Goal: Task Accomplishment & Management: Complete application form

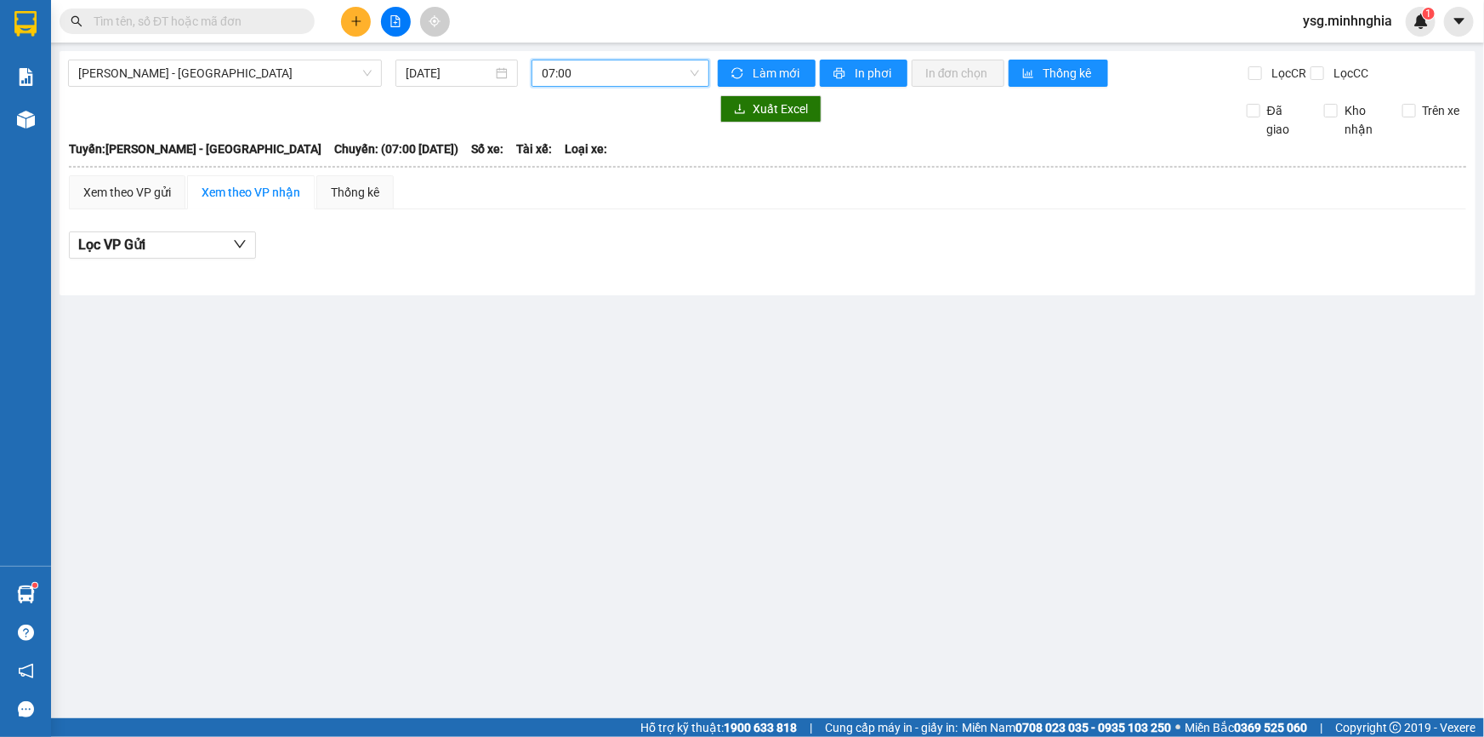
click at [360, 25] on icon "plus" at bounding box center [356, 21] width 12 height 12
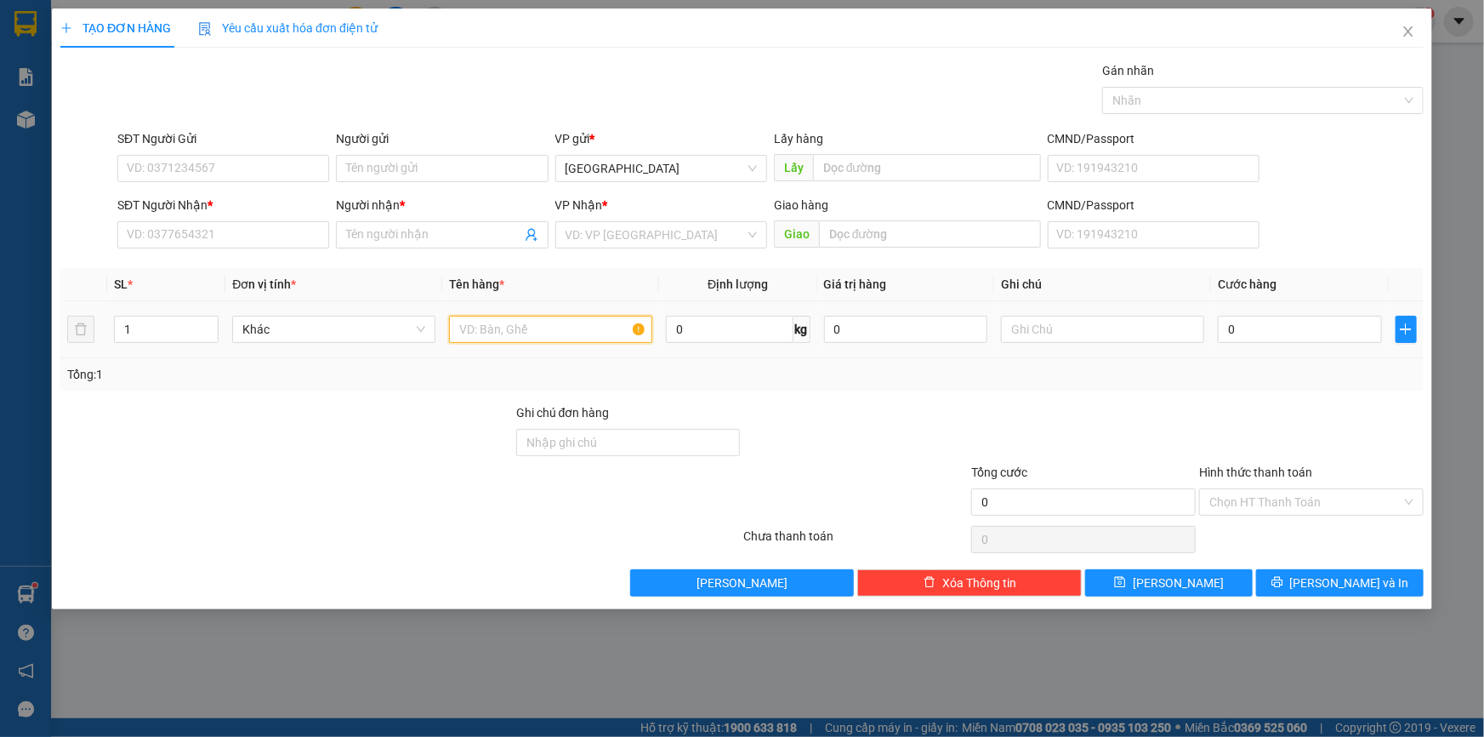
click at [503, 341] on input "text" at bounding box center [550, 329] width 203 height 27
click at [1155, 325] on input "text" at bounding box center [1102, 329] width 203 height 27
paste input "ị"
paste input "Ị"
paste input "Đ"
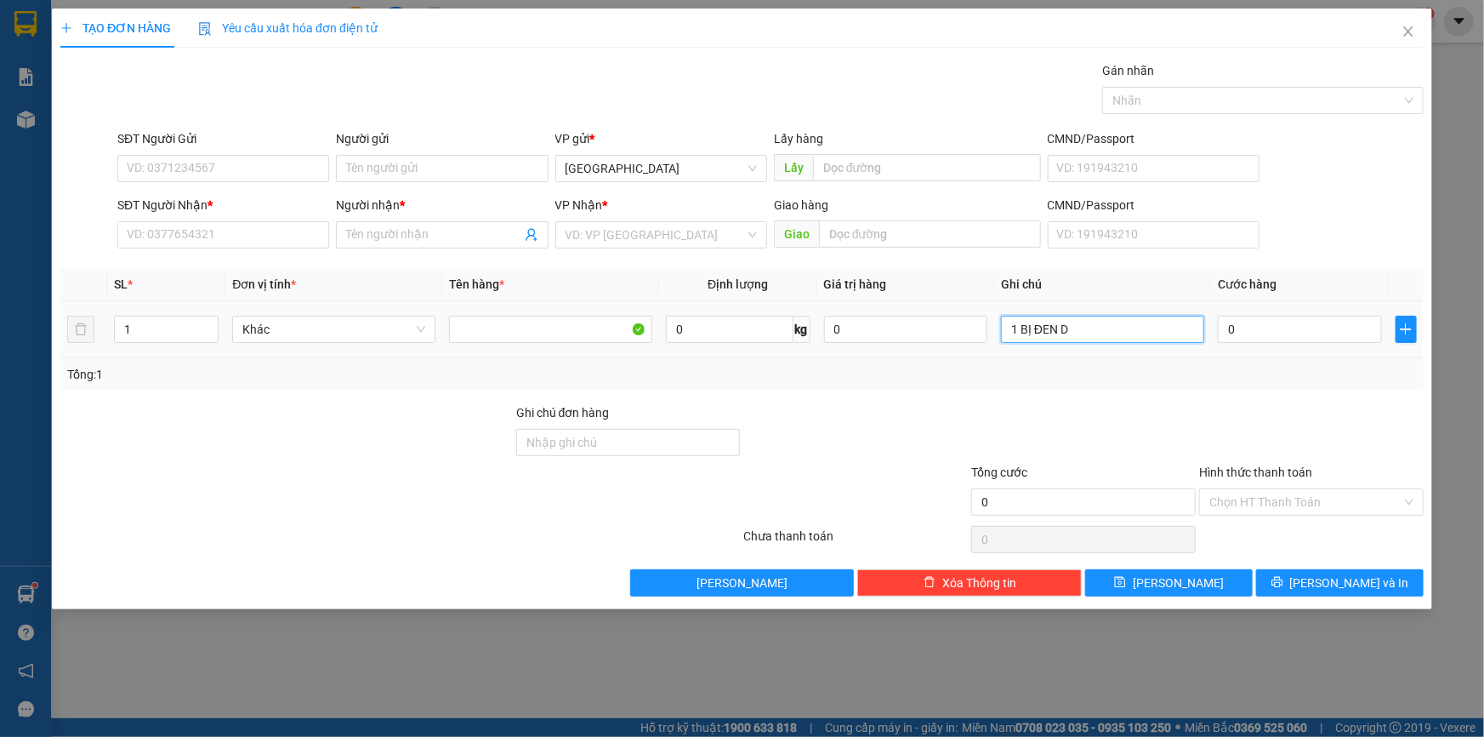
paste input "Đ"
paste input "Ồ"
paste input "Ẻ"
type input "1 BỊ ĐEN ĐỒ TRẺ EM"
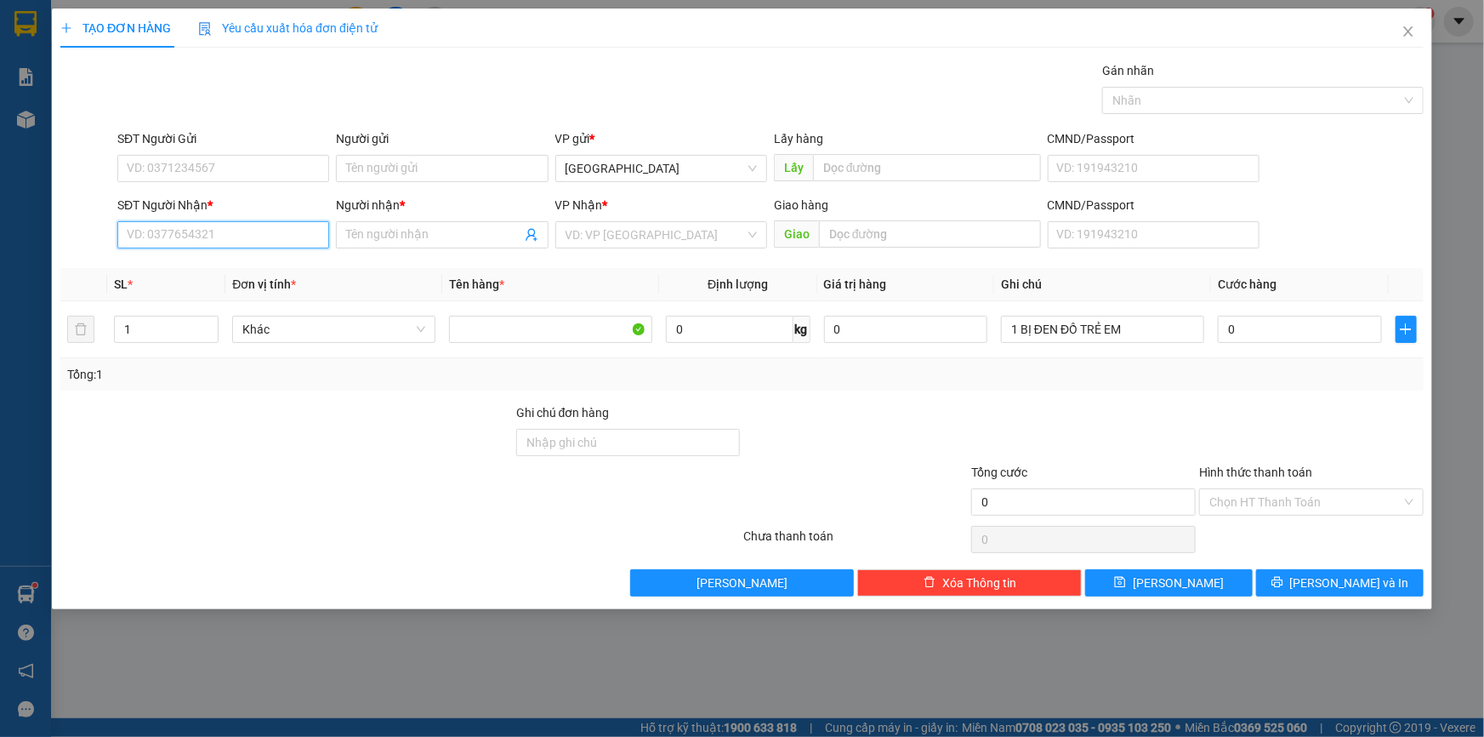
click at [288, 247] on input "SĐT Người Nhận *" at bounding box center [223, 234] width 212 height 27
click at [190, 267] on div "0388015671 - DŨNG" at bounding box center [223, 268] width 191 height 19
type input "0388015671"
type input "DŨNG"
type input "0388015671"
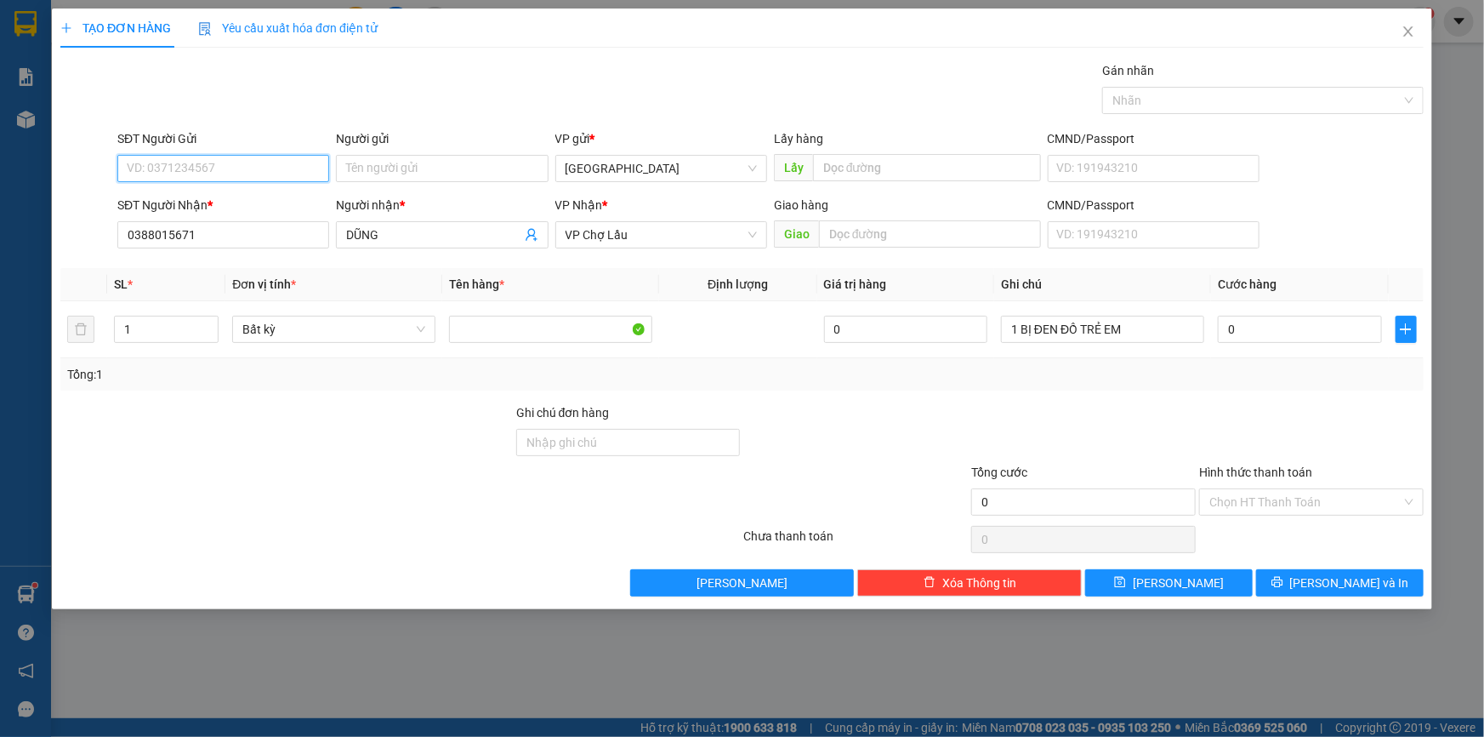
click at [220, 168] on input "SĐT Người Gửi" at bounding box center [223, 168] width 212 height 27
click at [202, 194] on div "0364015140" at bounding box center [223, 202] width 191 height 19
type input "0364015140"
click at [1277, 332] on input "0" at bounding box center [1300, 329] width 164 height 27
type input "4"
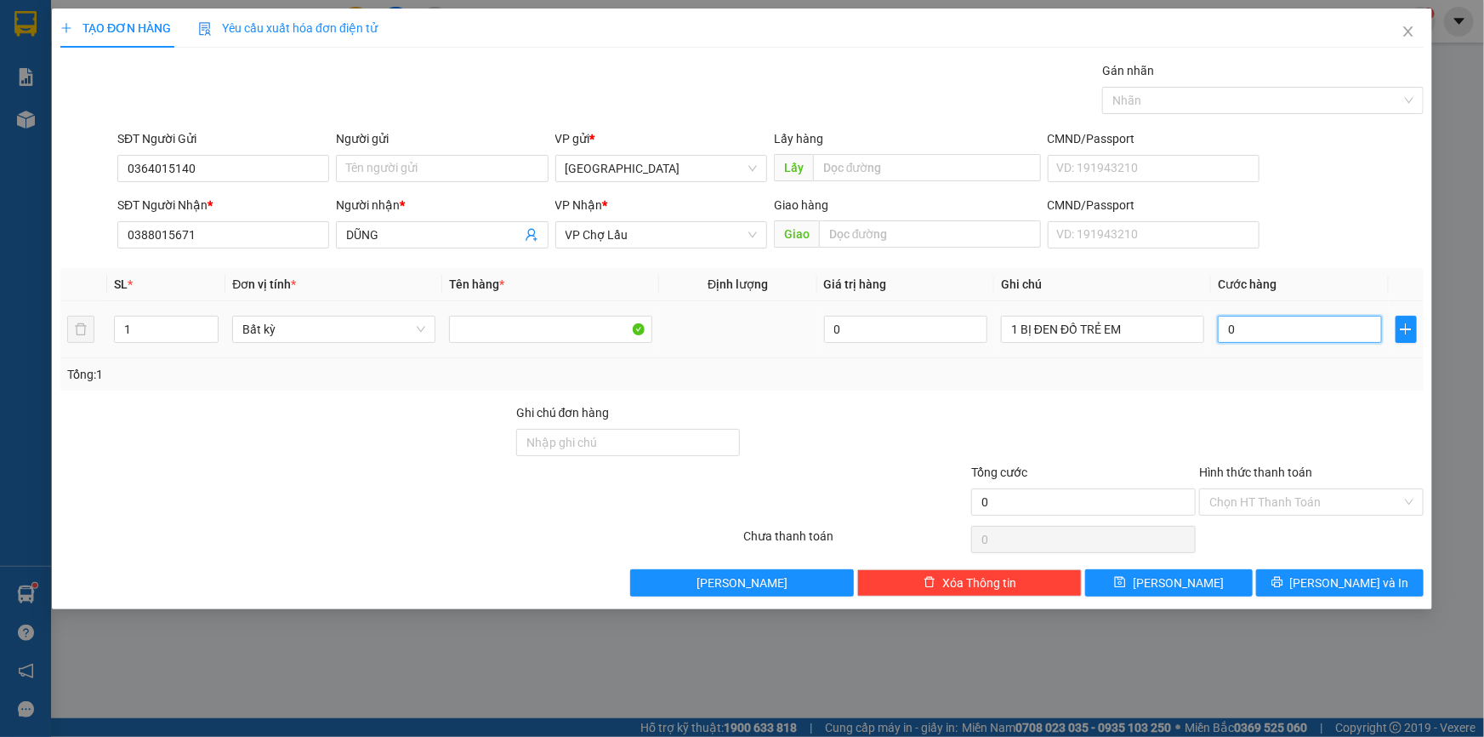
type input "4"
type input "40"
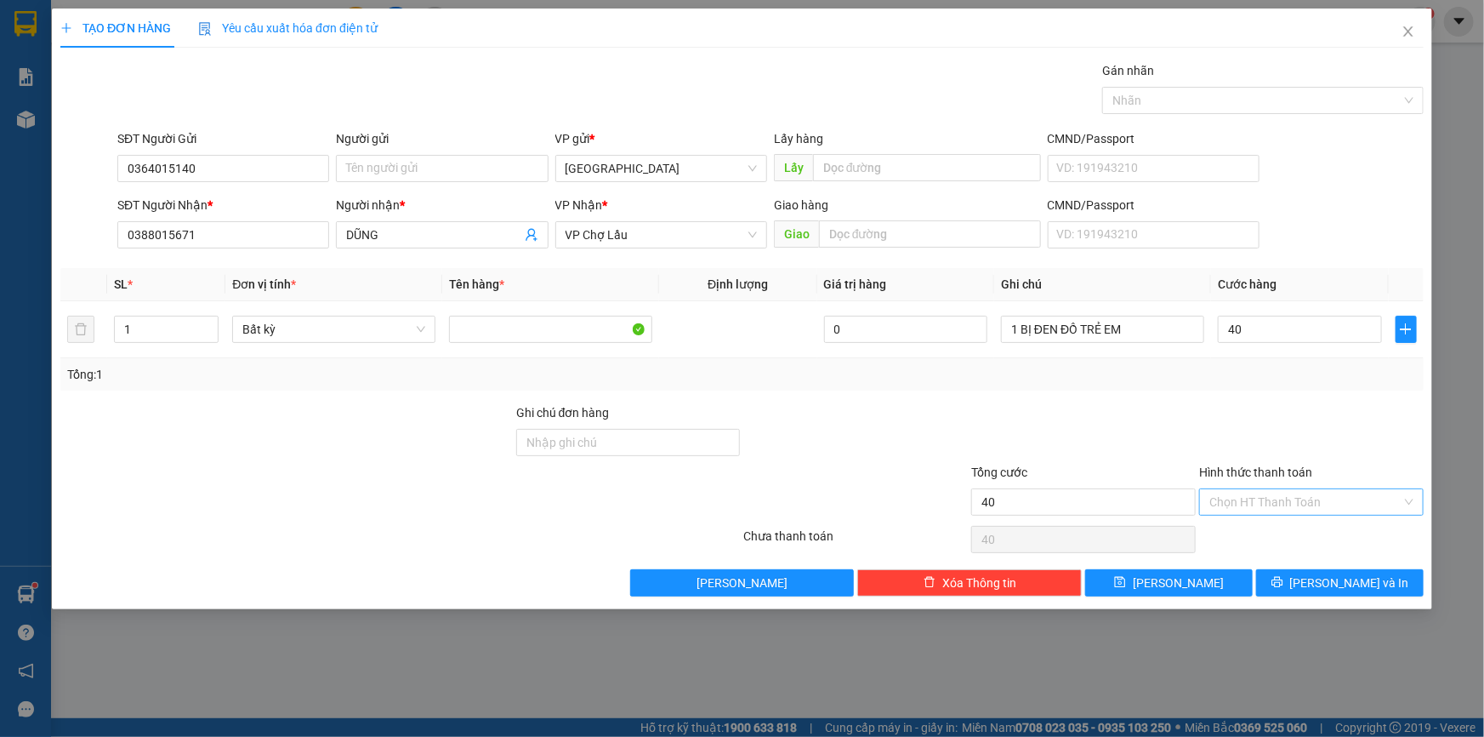
type input "40.000"
click at [1213, 492] on input "Hình thức thanh toán" at bounding box center [1305, 502] width 192 height 26
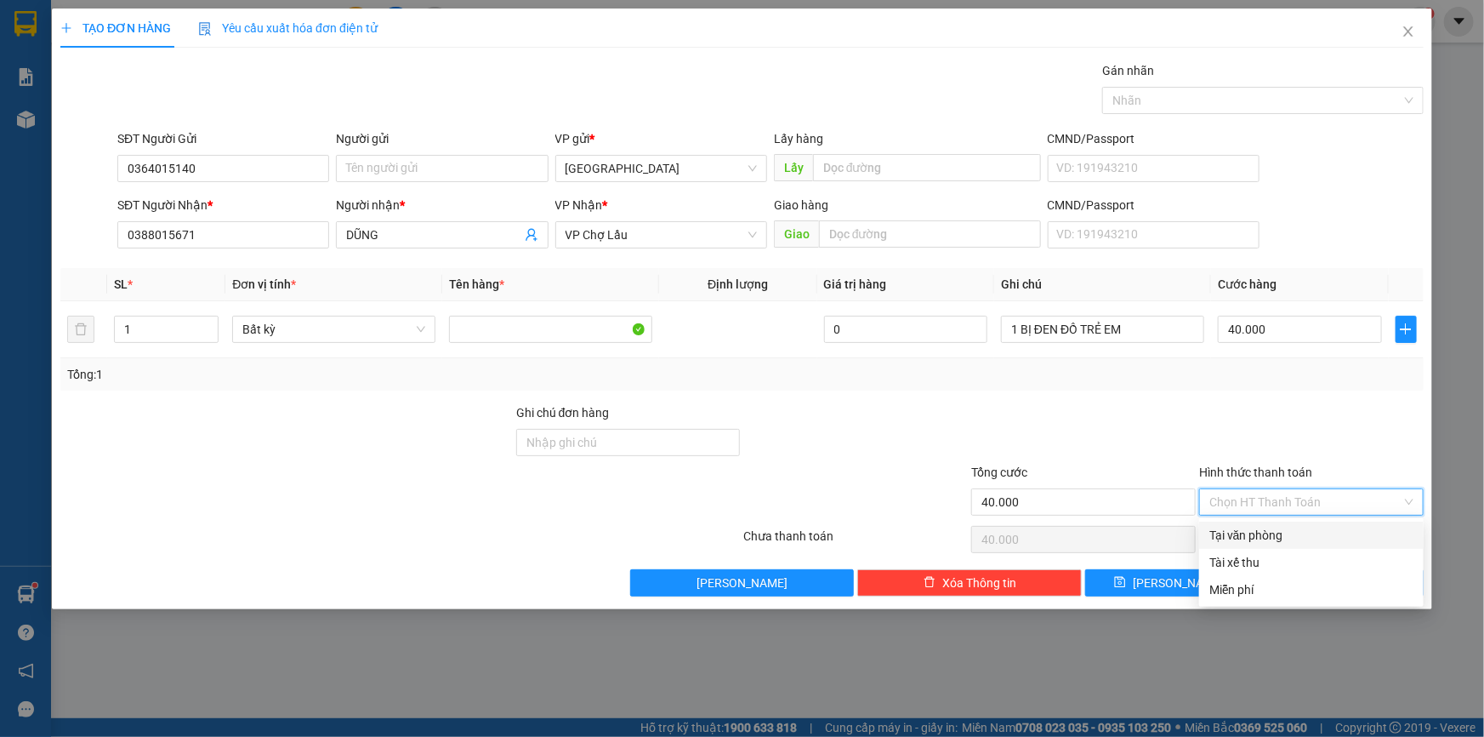
click at [1272, 529] on div "Tại văn phòng" at bounding box center [1311, 535] width 204 height 19
type input "0"
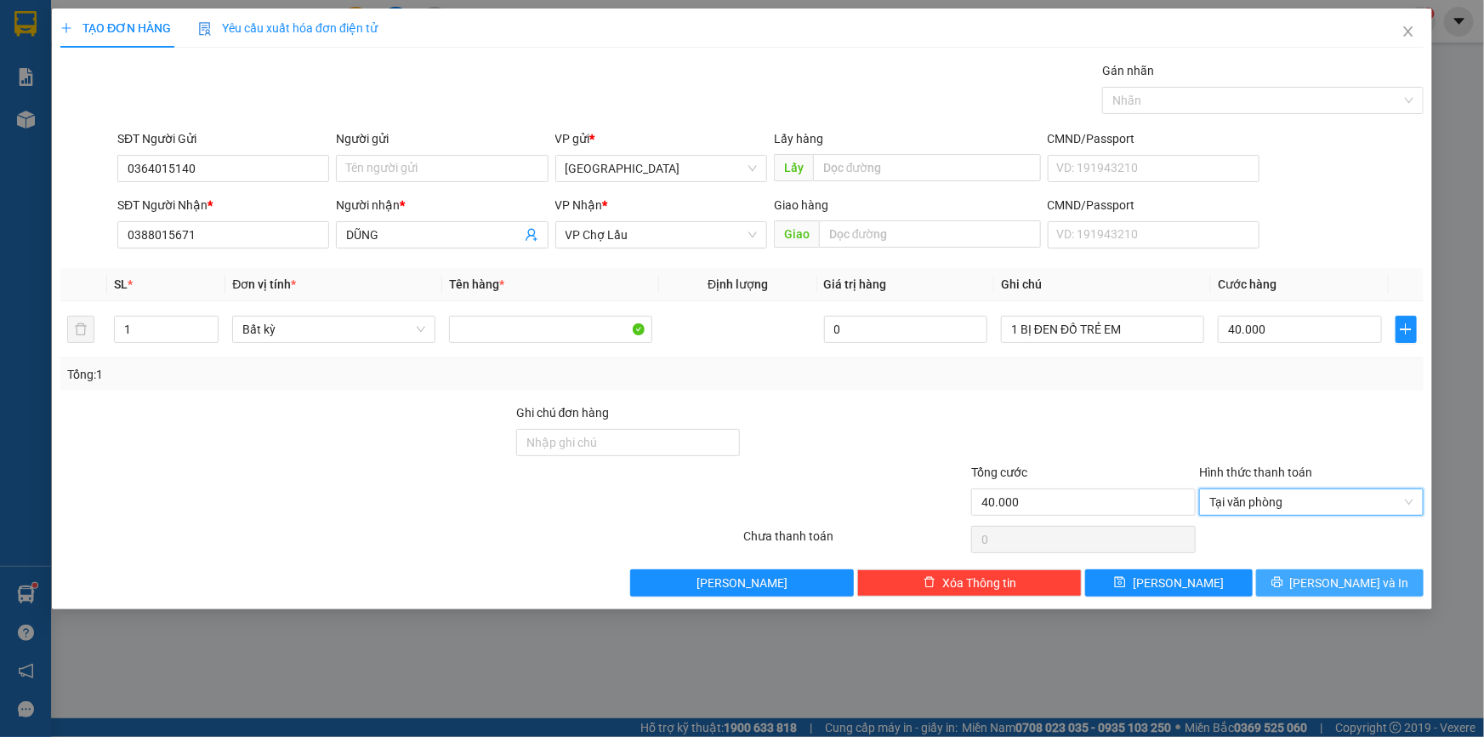
click at [1301, 583] on button "[PERSON_NAME] và In" at bounding box center [1340, 582] width 168 height 27
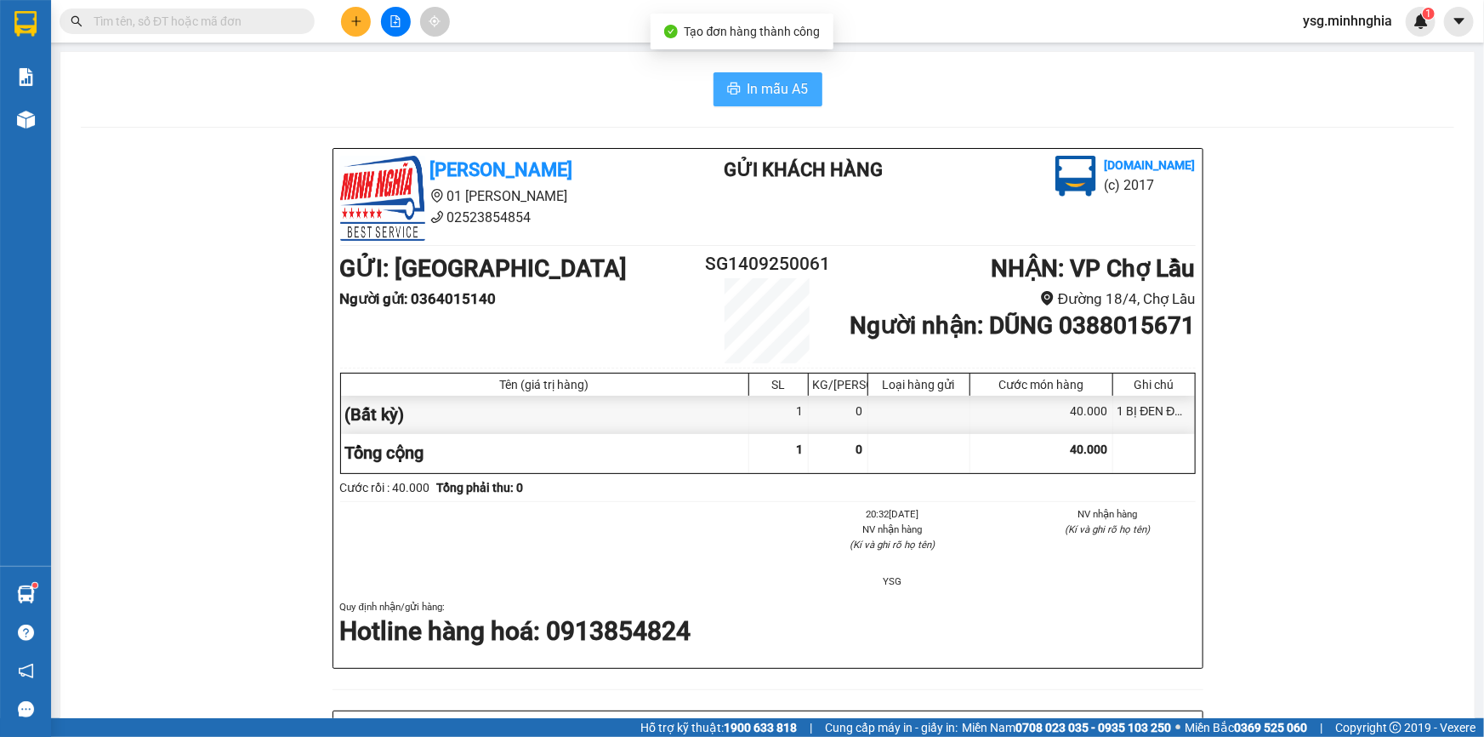
click at [788, 93] on span "In mẫu A5" at bounding box center [778, 88] width 61 height 21
click at [393, 12] on button at bounding box center [396, 22] width 30 height 30
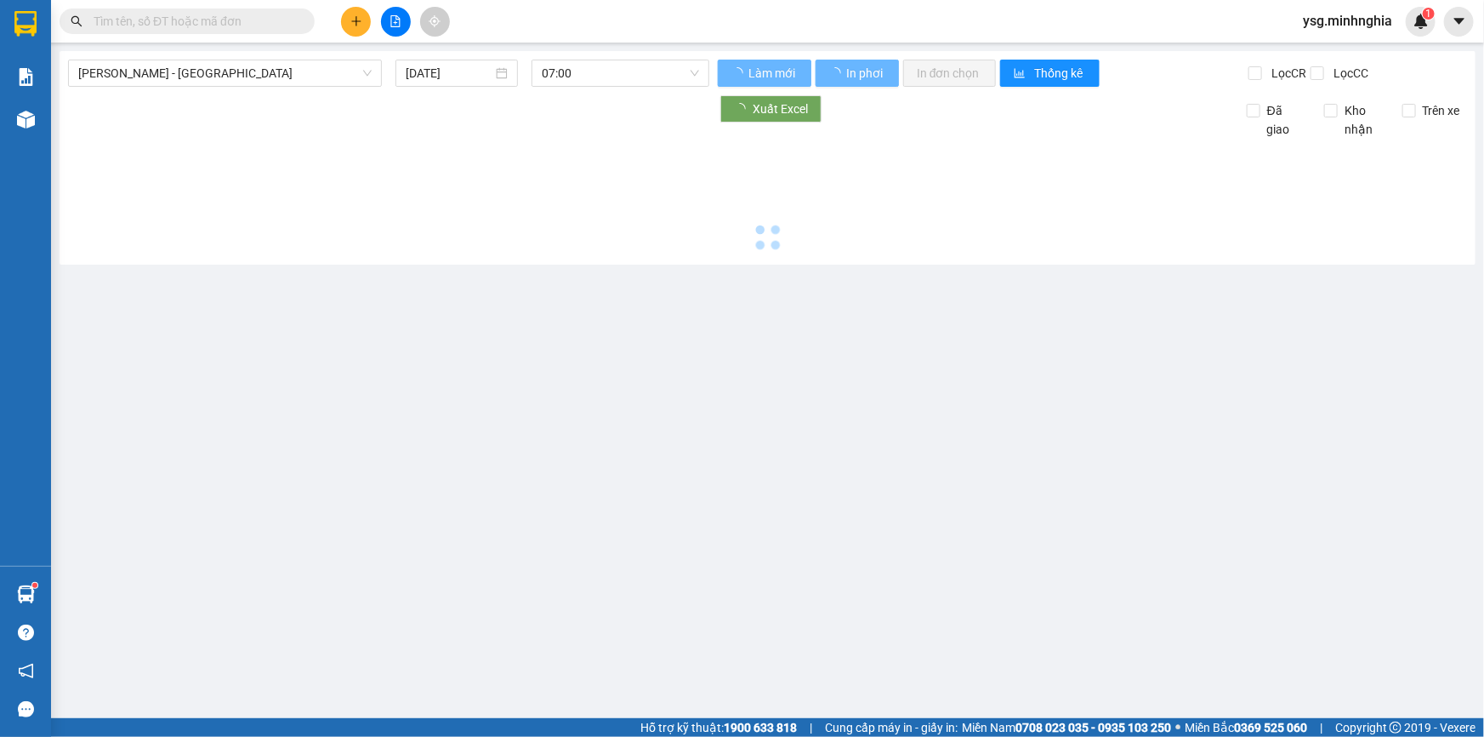
type input "[DATE]"
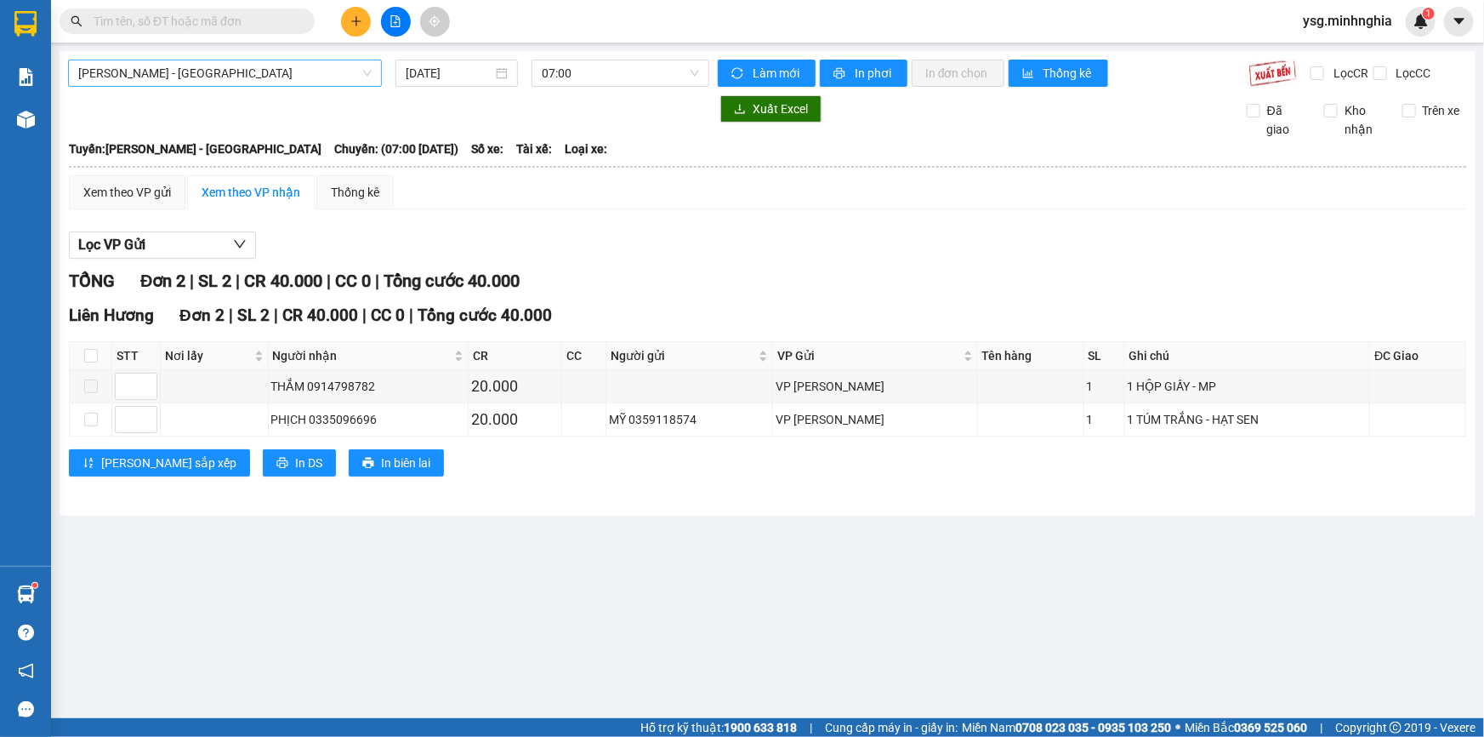
click at [336, 75] on span "[PERSON_NAME] - [GEOGRAPHIC_DATA]" at bounding box center [224, 73] width 293 height 26
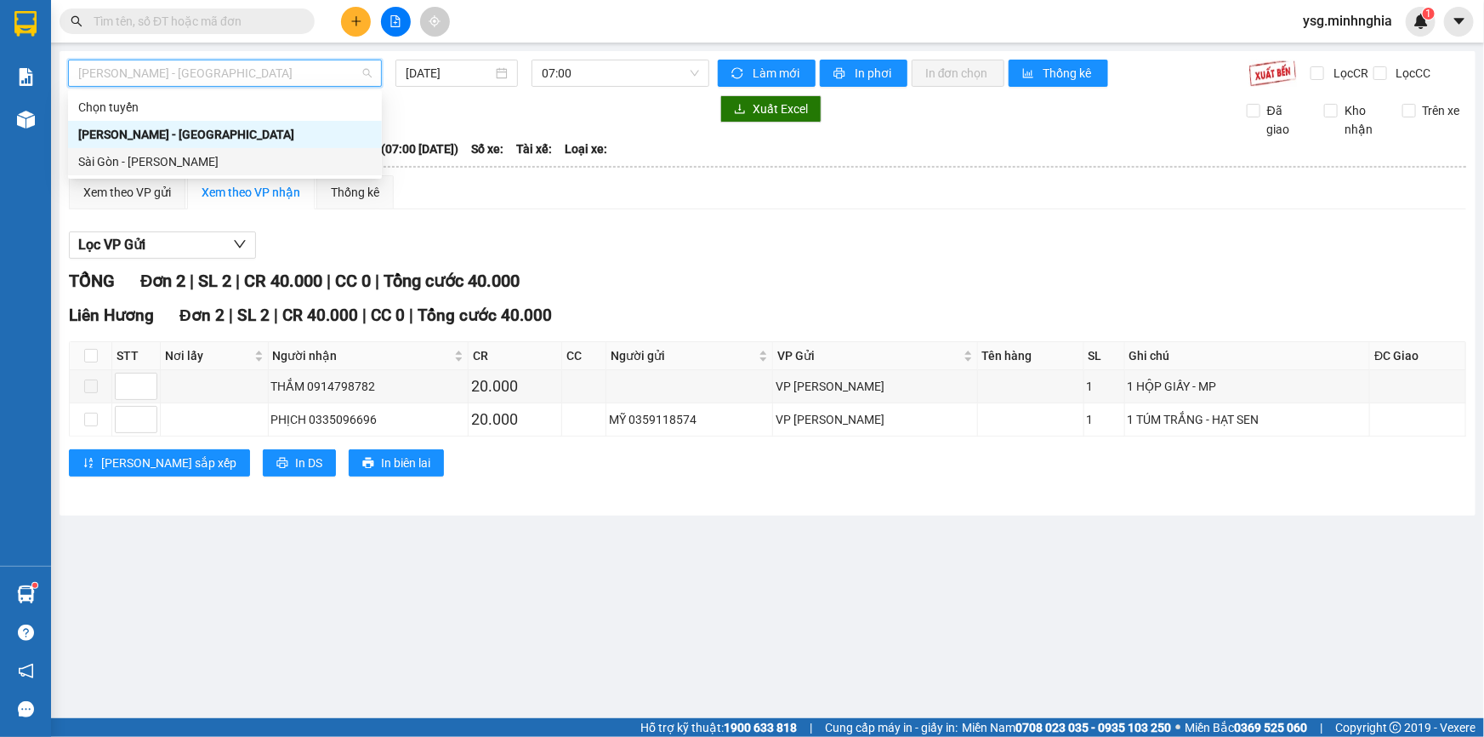
click at [299, 166] on div "Sài Gòn - [PERSON_NAME]" at bounding box center [224, 161] width 293 height 19
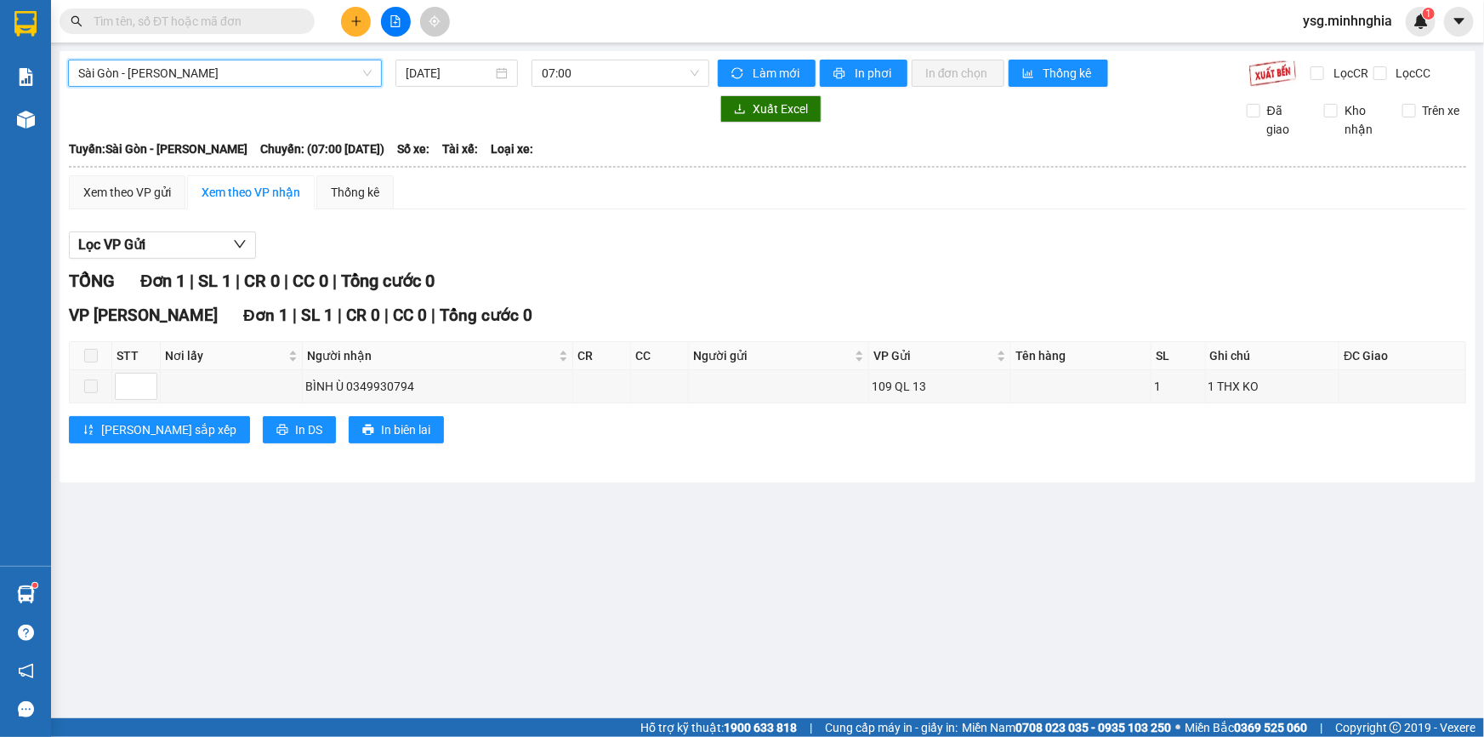
click at [629, 54] on div "[GEOGRAPHIC_DATA] - Phan Rí [GEOGRAPHIC_DATA] - [GEOGRAPHIC_DATA] [DATE] 07:00 …" at bounding box center [768, 266] width 1416 height 431
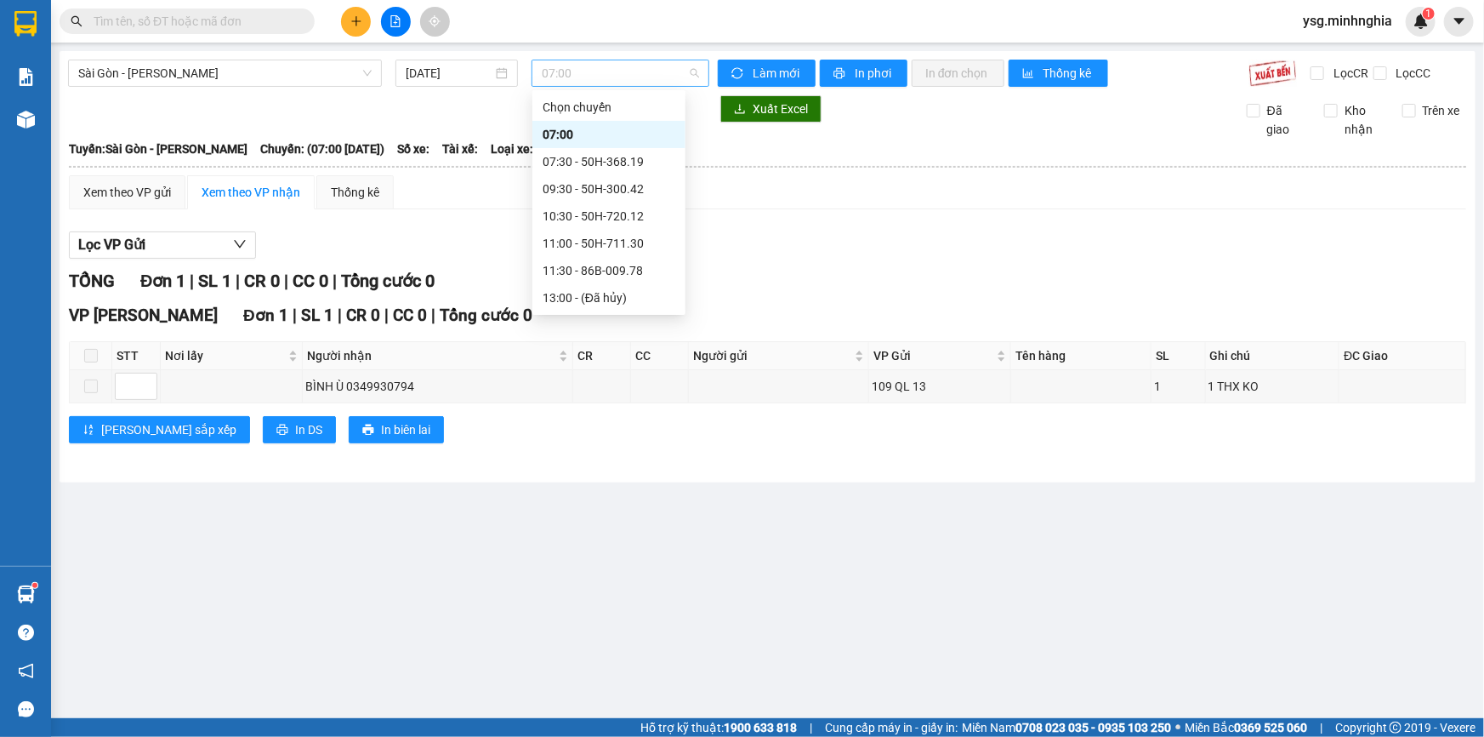
click at [624, 60] on div "07:00" at bounding box center [621, 73] width 178 height 27
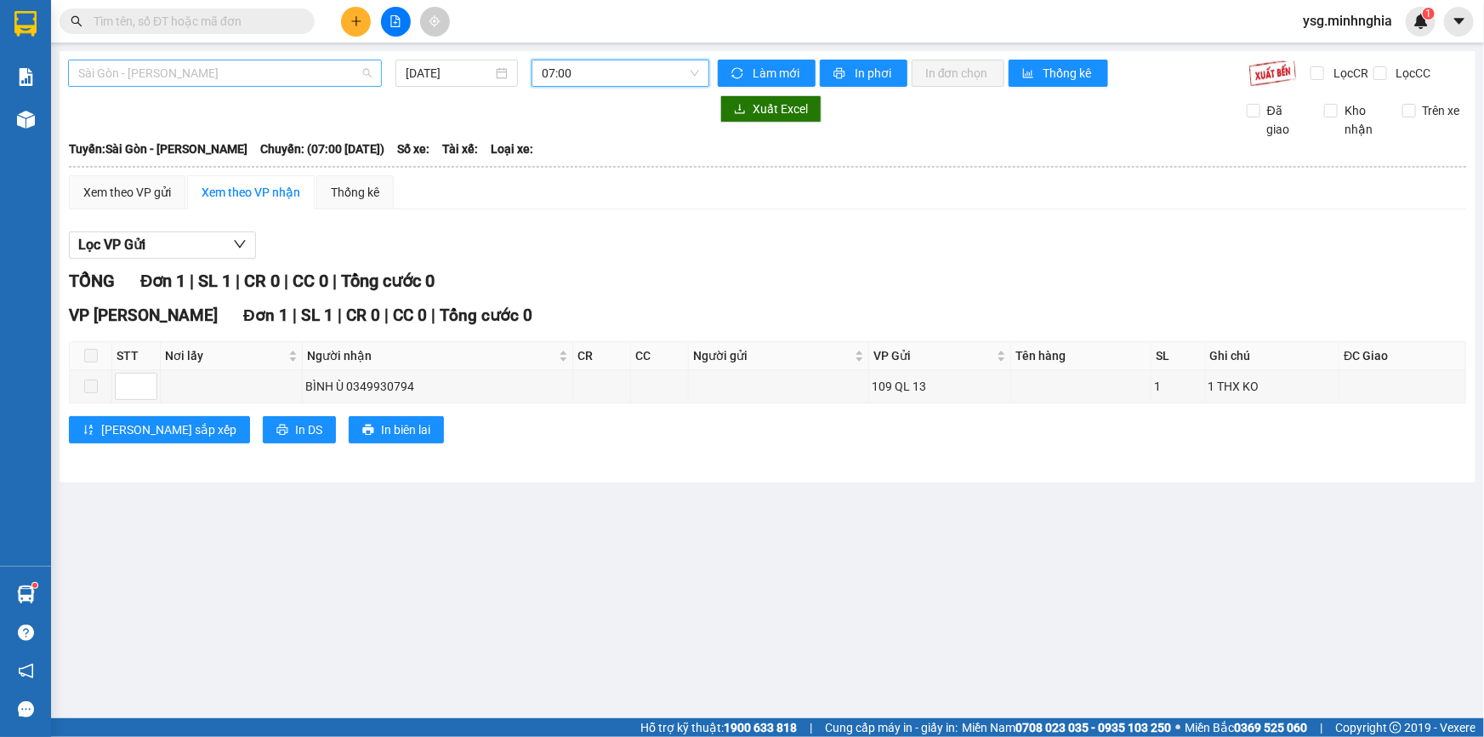
click at [272, 83] on span "Sài Gòn - [PERSON_NAME]" at bounding box center [224, 73] width 293 height 26
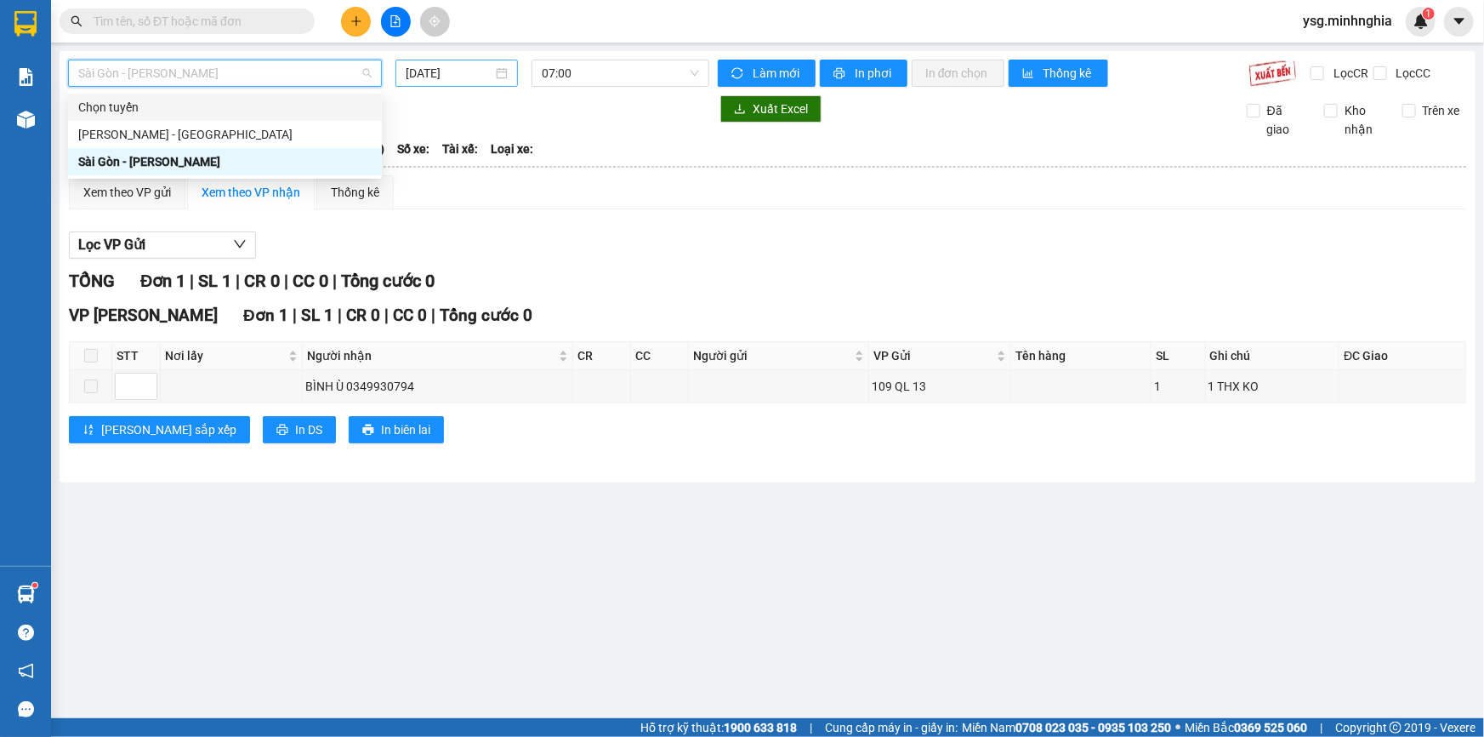
click at [459, 74] on input "[DATE]" at bounding box center [449, 73] width 87 height 19
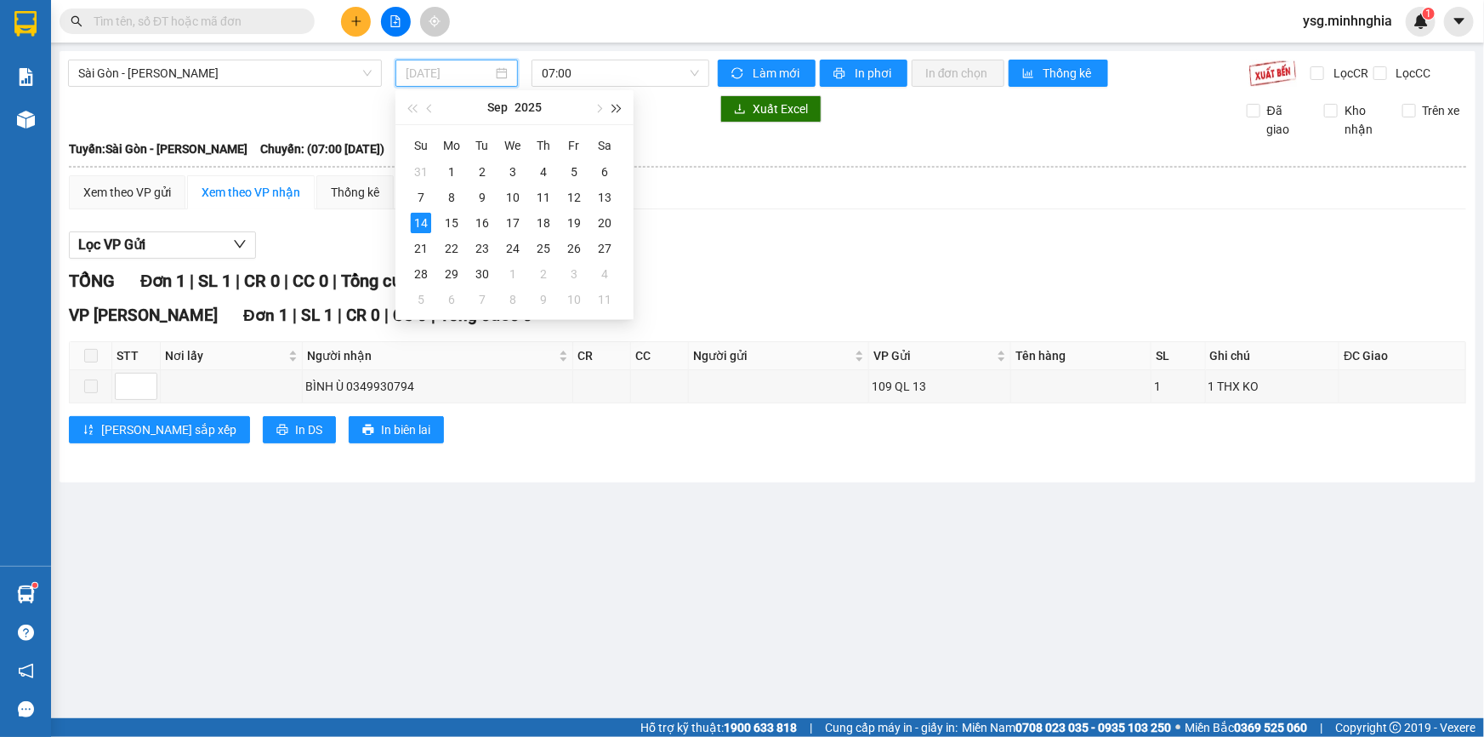
type input "[DATE]"
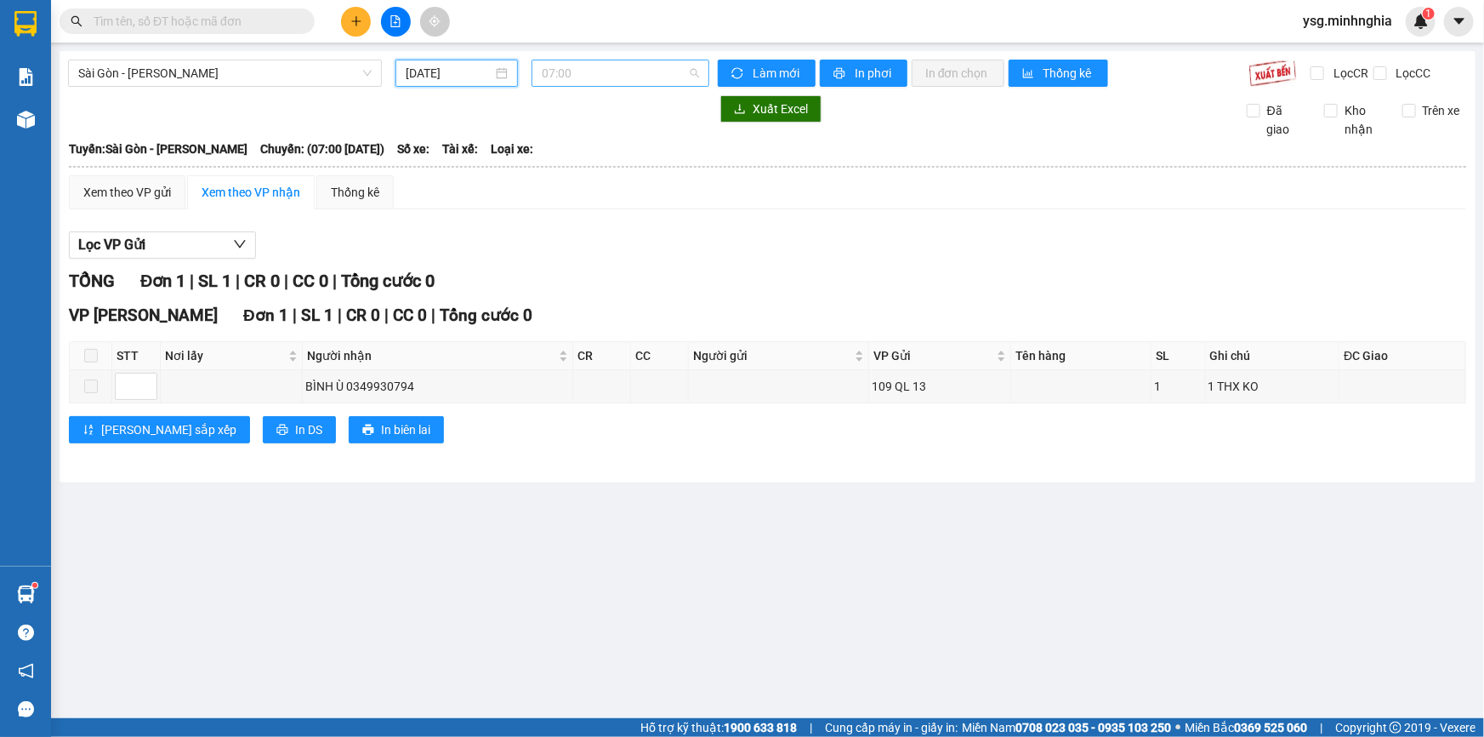
click at [611, 77] on span "07:00" at bounding box center [620, 73] width 157 height 26
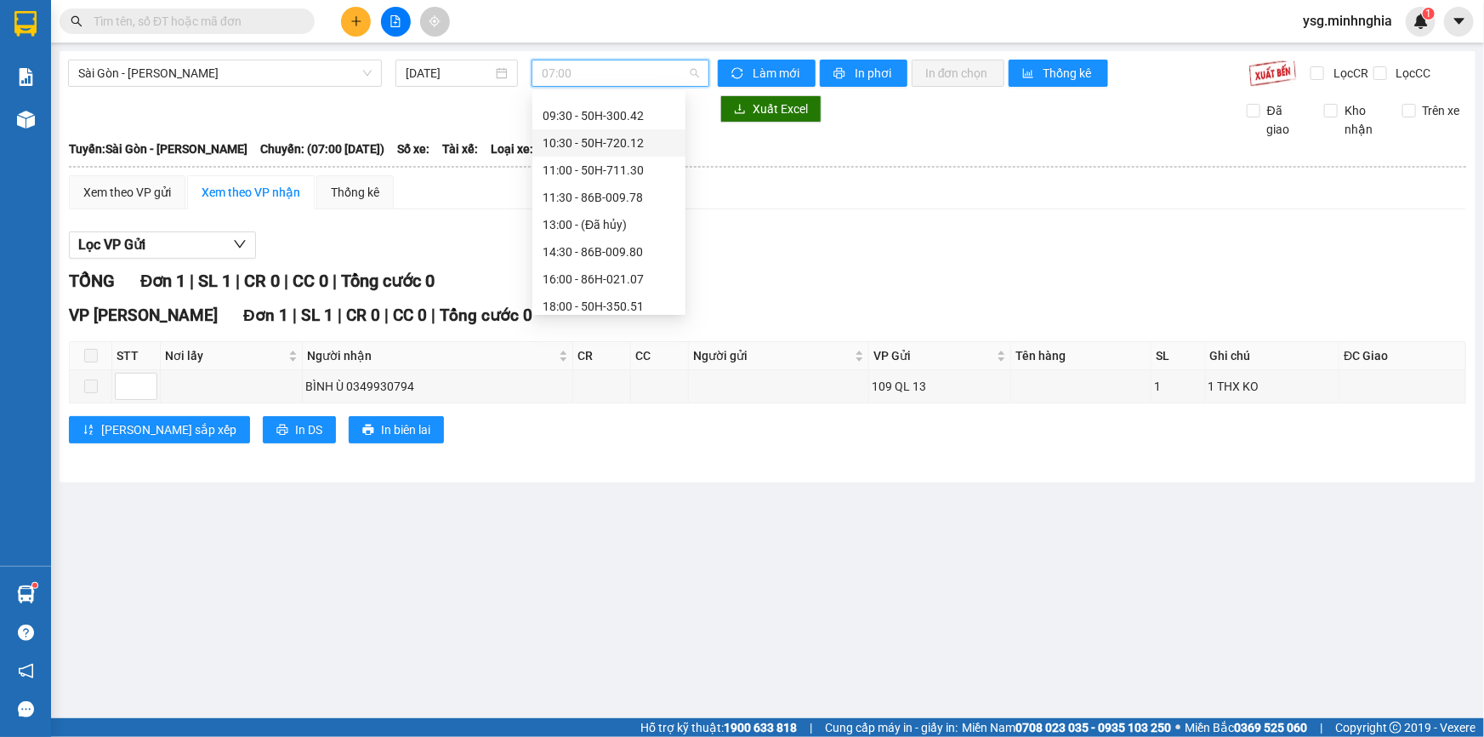
scroll to position [88, 0]
click at [586, 231] on div "14:30 - 86B-009.80" at bounding box center [609, 236] width 133 height 19
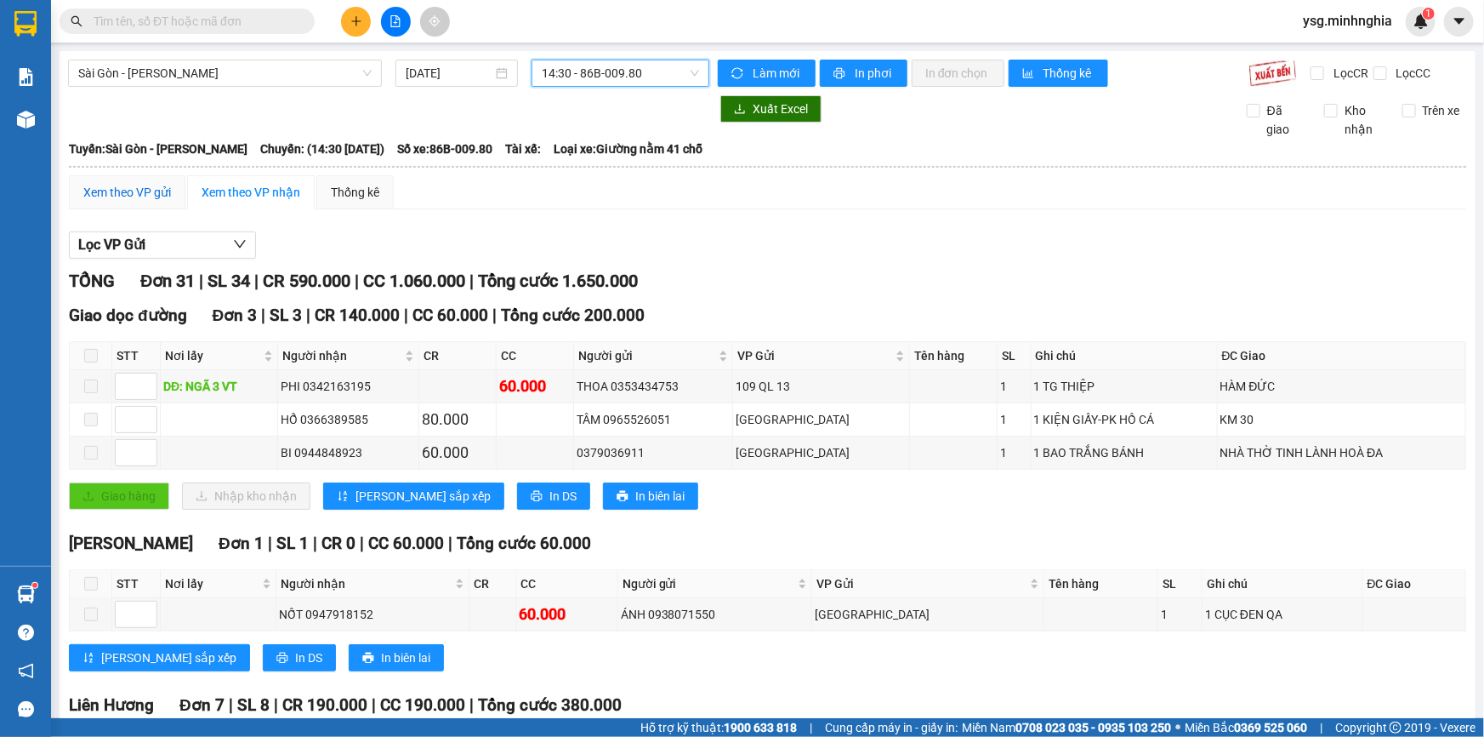
click at [143, 194] on div "Xem theo VP gửi" at bounding box center [127, 192] width 88 height 19
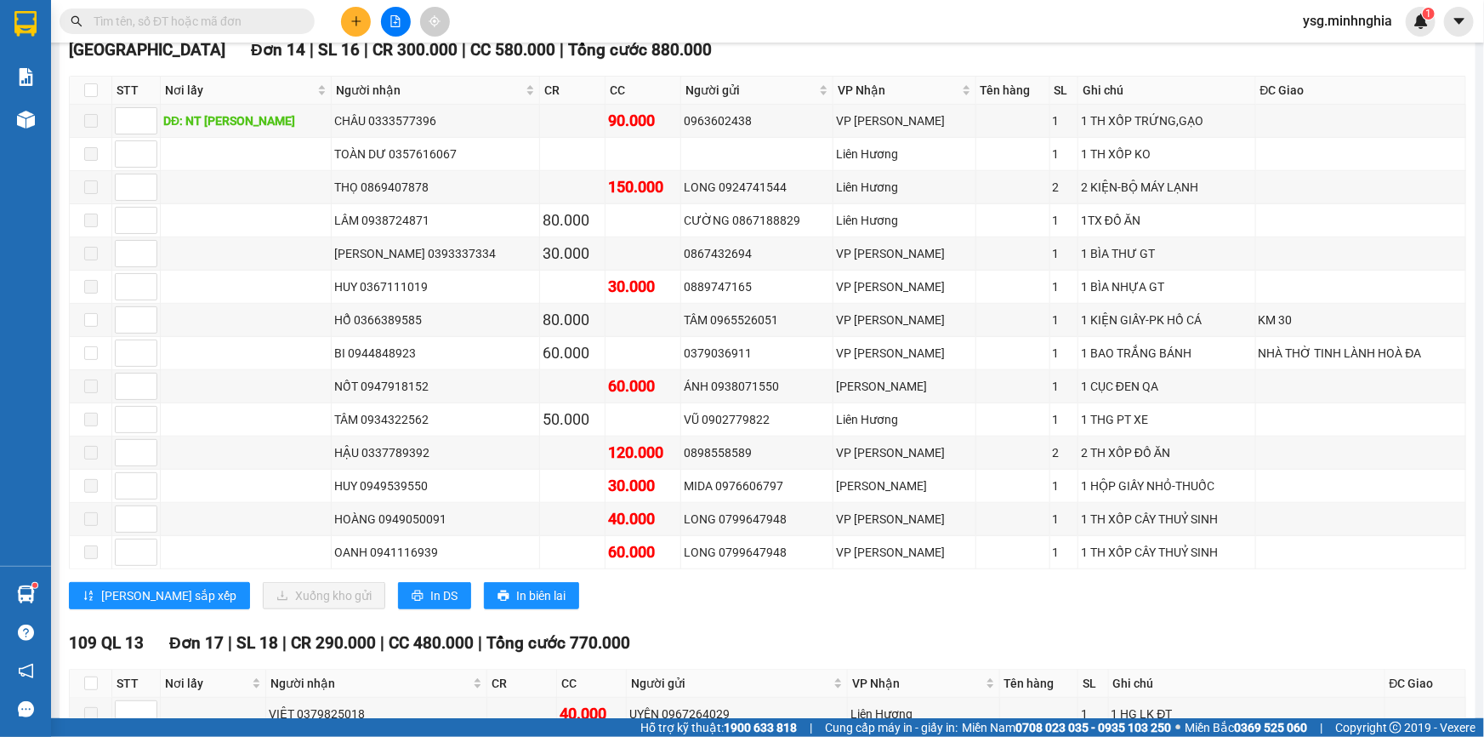
scroll to position [437, 0]
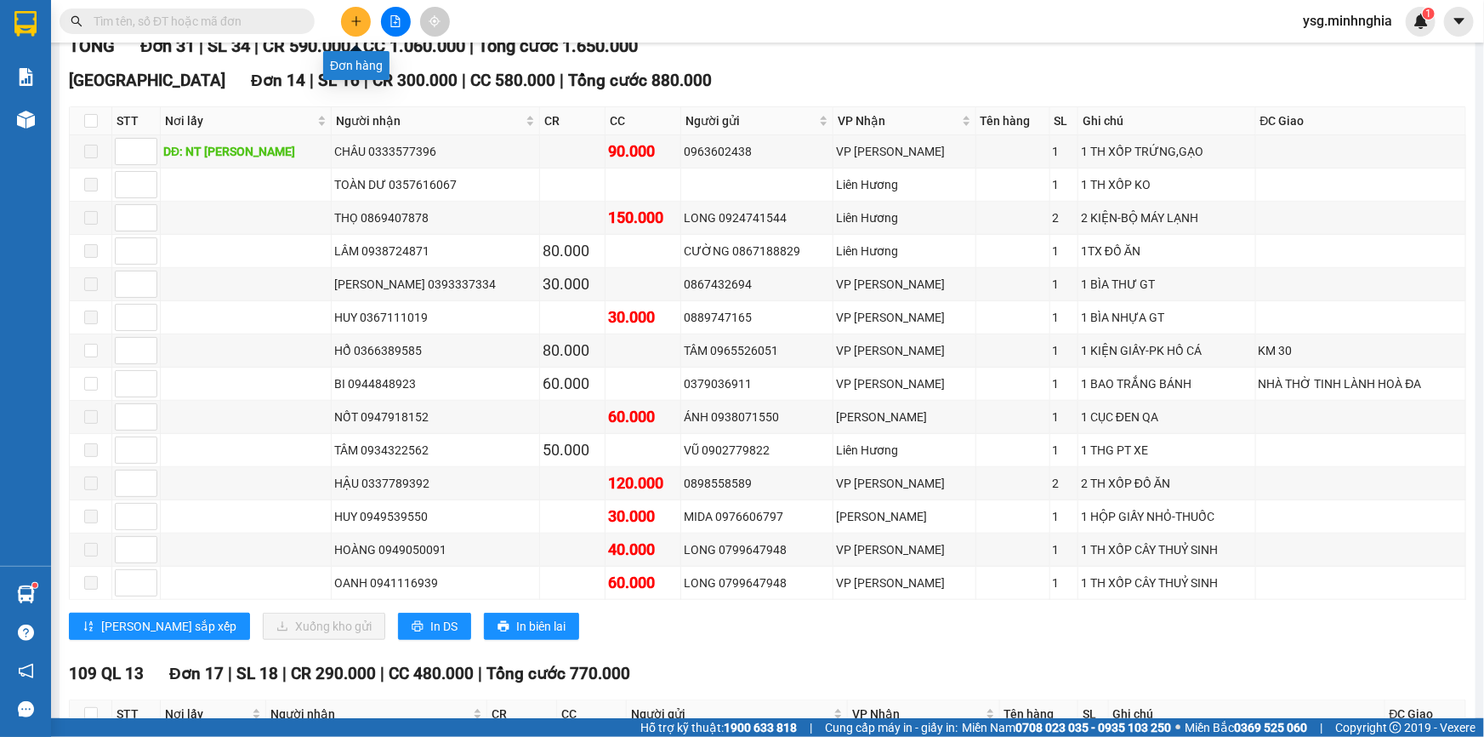
click at [357, 7] on button at bounding box center [356, 22] width 30 height 30
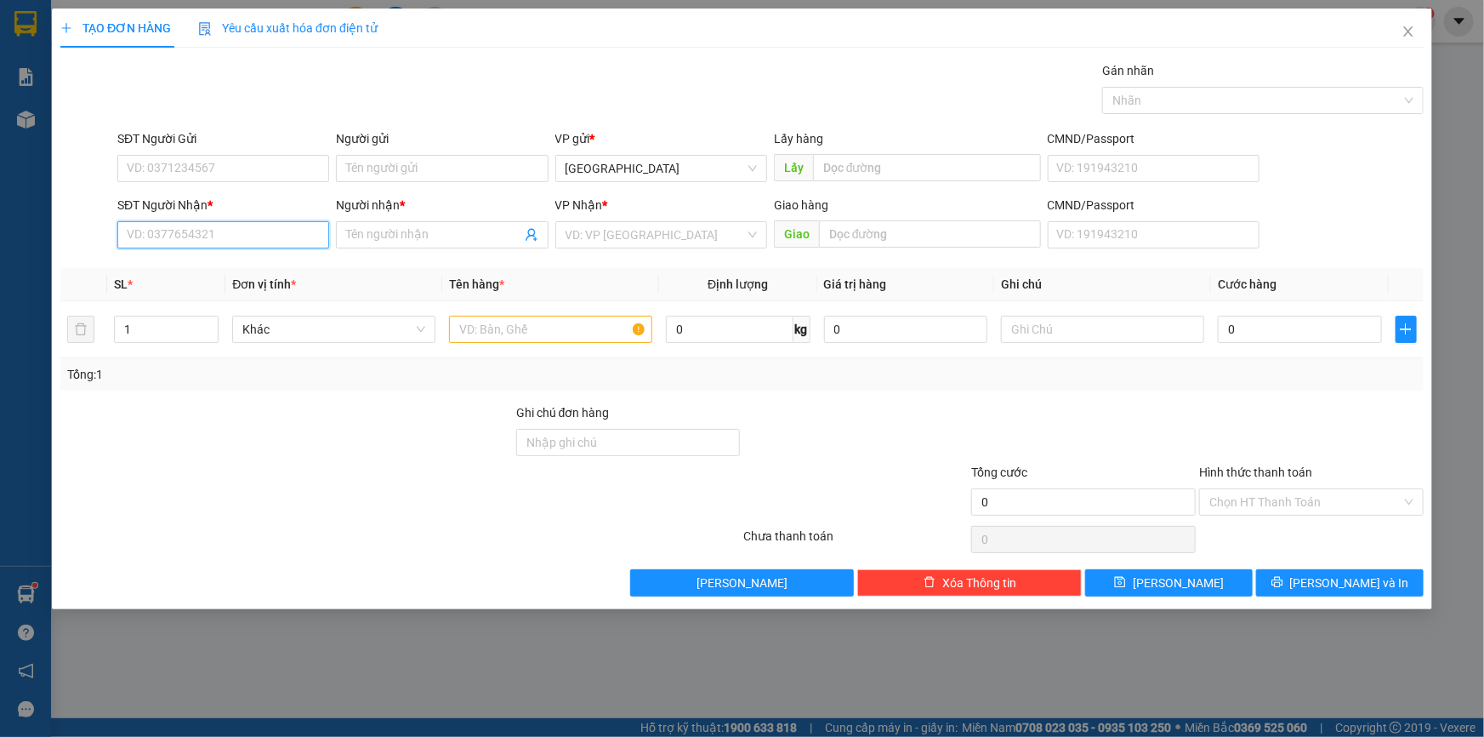
click at [213, 242] on input "SĐT Người Nhận *" at bounding box center [223, 234] width 212 height 27
type input "0355567855"
click at [199, 272] on div "0355567855 - bs bắc" at bounding box center [223, 268] width 191 height 19
type input "bs bắc"
type input "CHỢ BẦU ỐC"
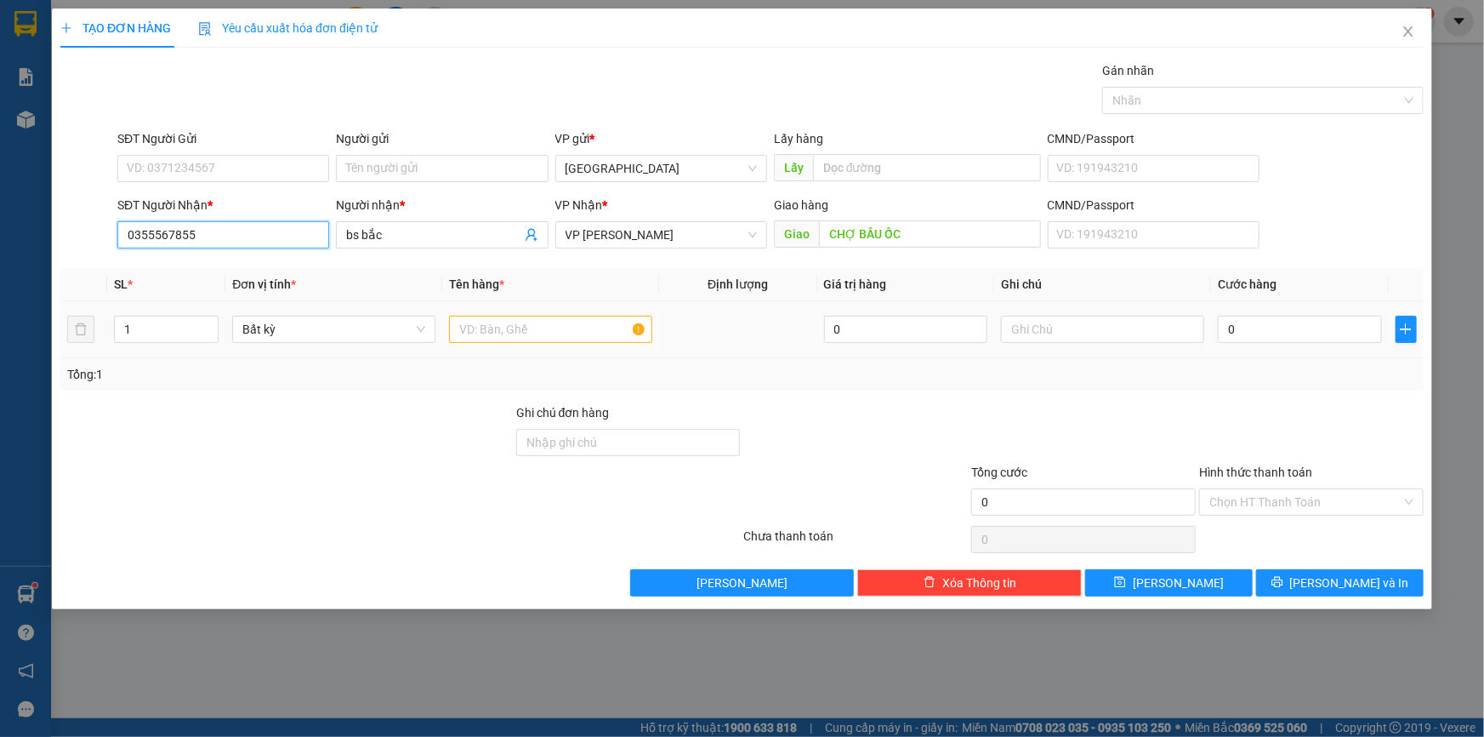
type input "0355567855"
click at [531, 326] on input "text" at bounding box center [550, 329] width 203 height 27
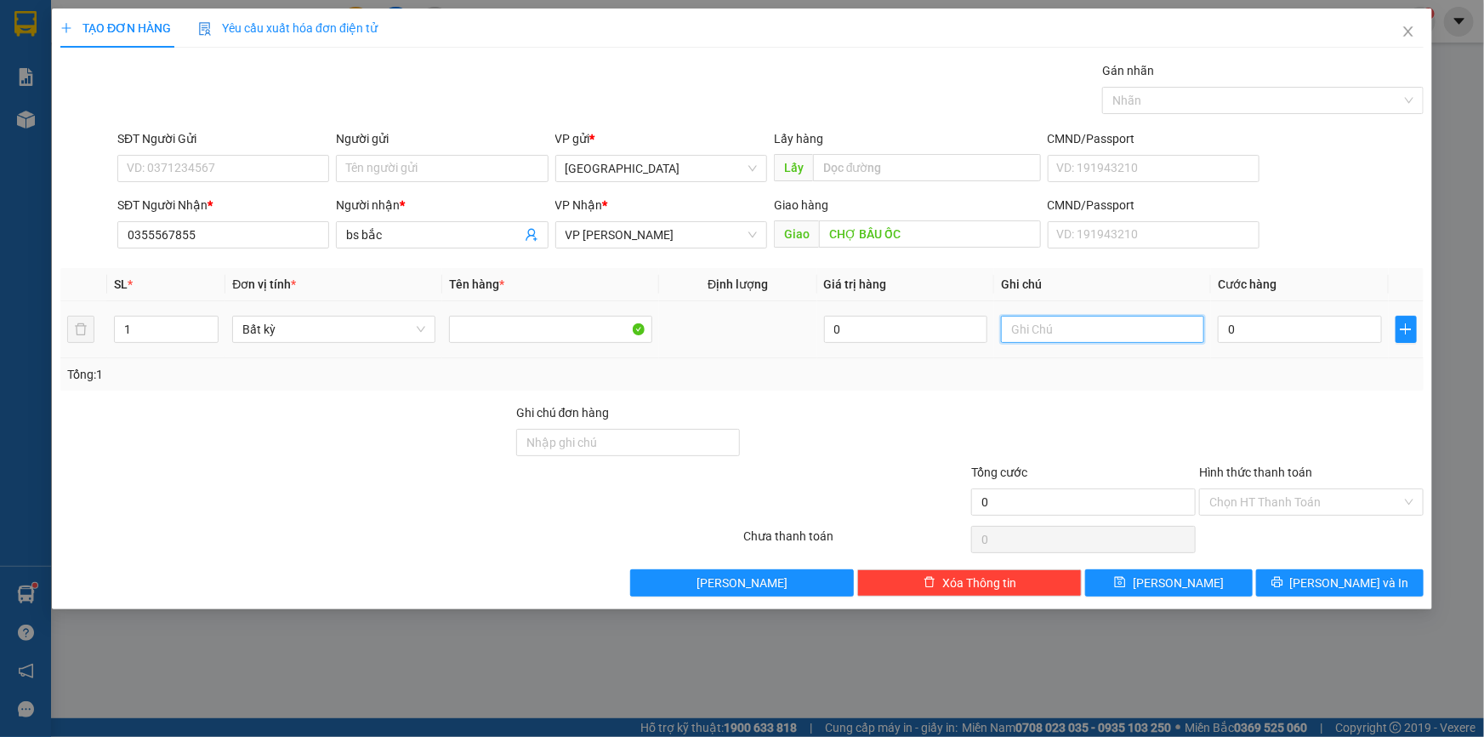
click at [1046, 327] on input "text" at bounding box center [1102, 329] width 203 height 27
paste input "ĂNG"
type input "1HG RĂNG"
click at [1349, 332] on input "0" at bounding box center [1300, 329] width 164 height 27
type input "4"
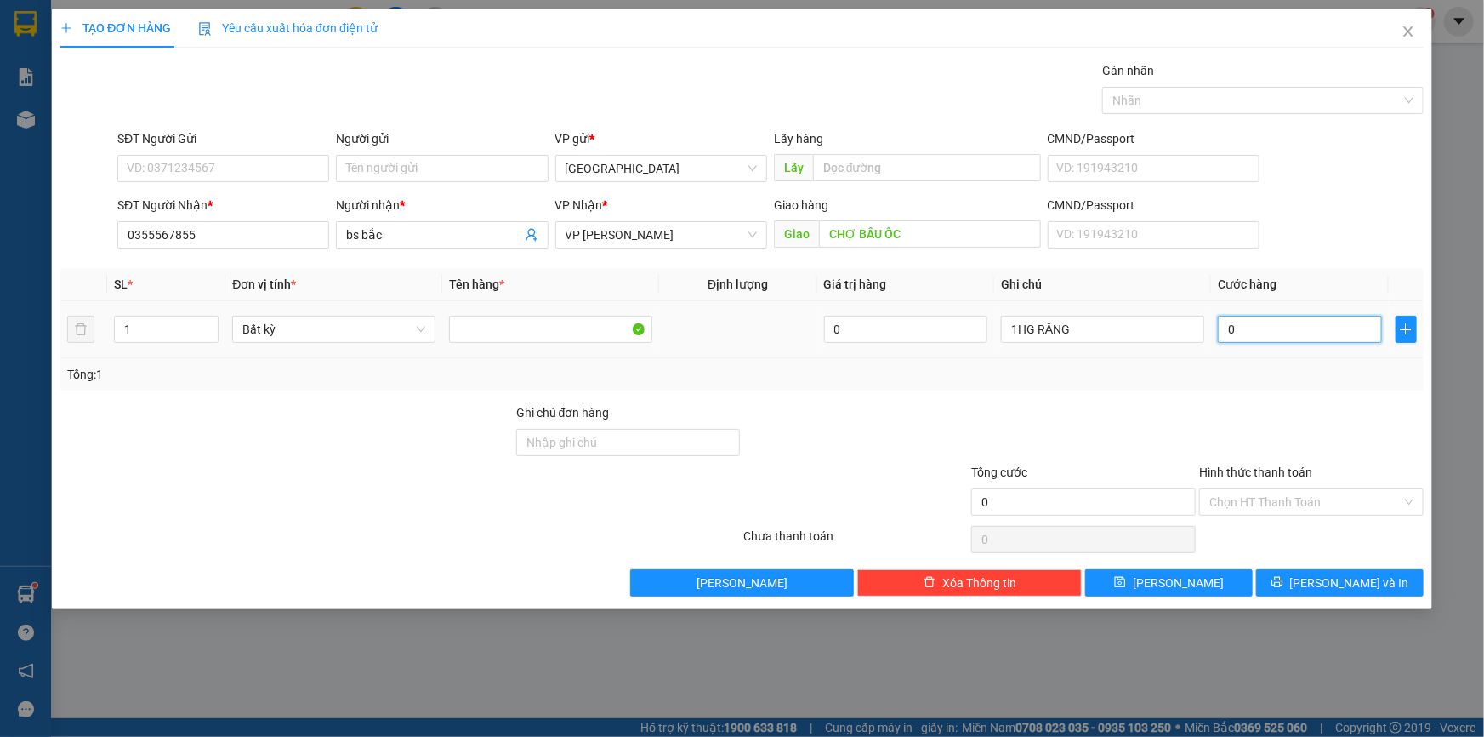
type input "4"
type input "40"
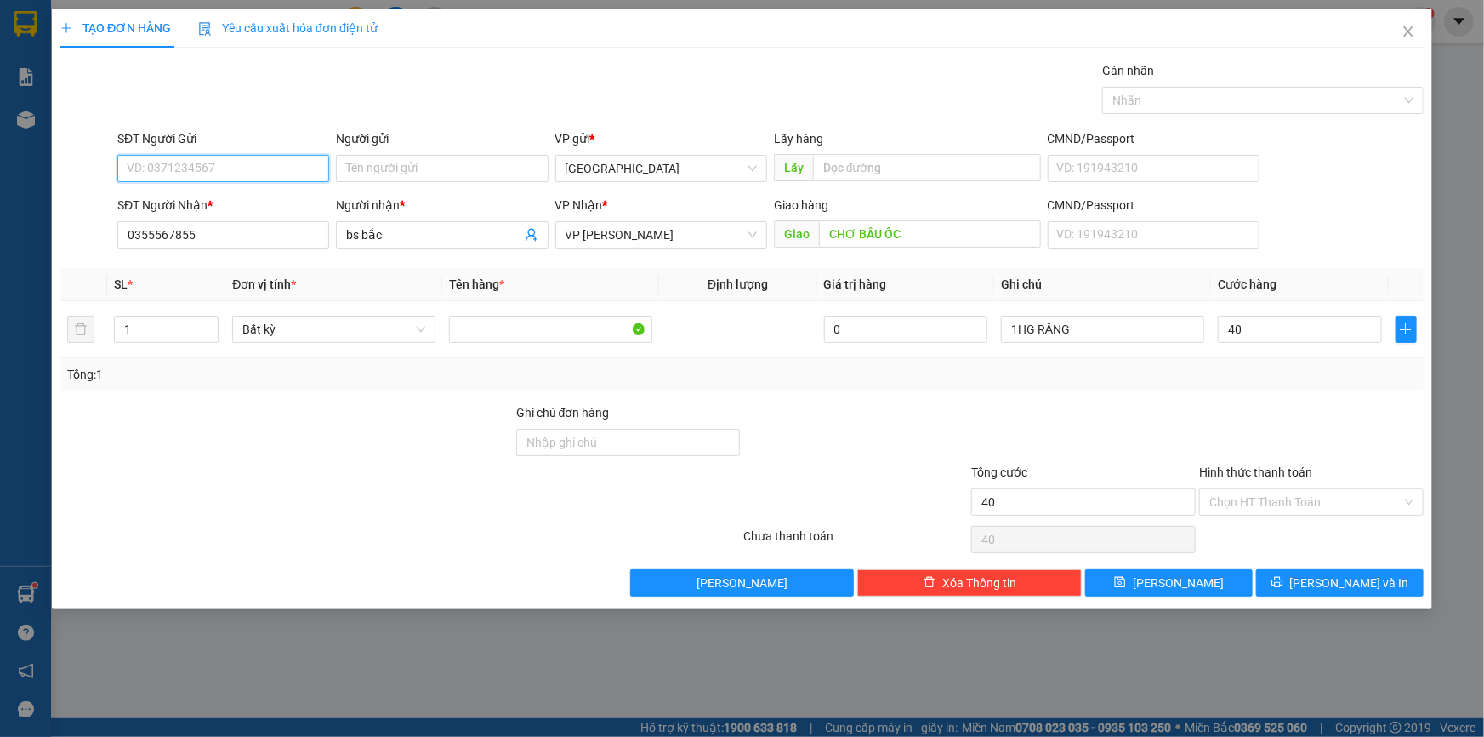
type input "40.000"
click at [147, 155] on input "SĐT Người Gửi" at bounding box center [223, 168] width 212 height 27
click at [161, 203] on div "0971047245 - ANH BA" at bounding box center [223, 202] width 191 height 19
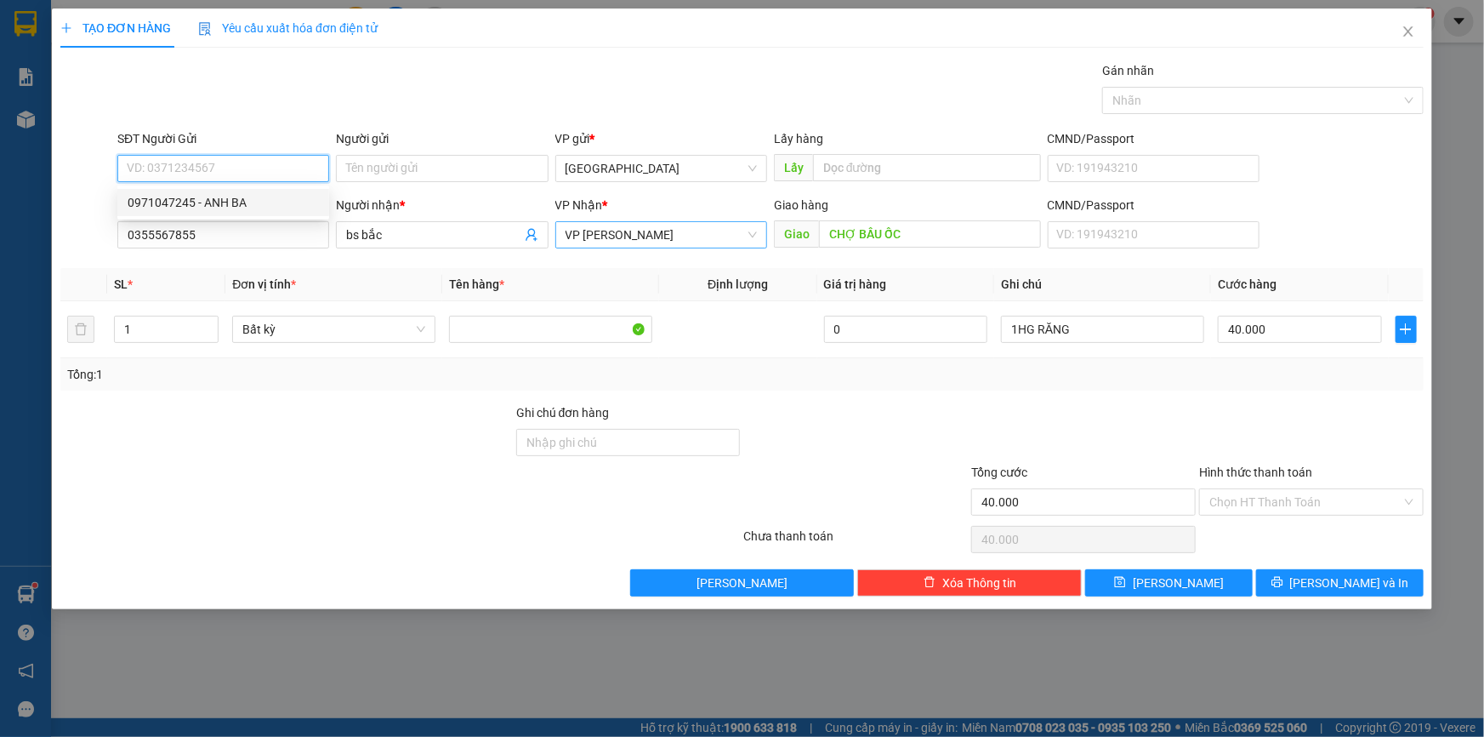
type input "0971047245"
type input "ANH BA"
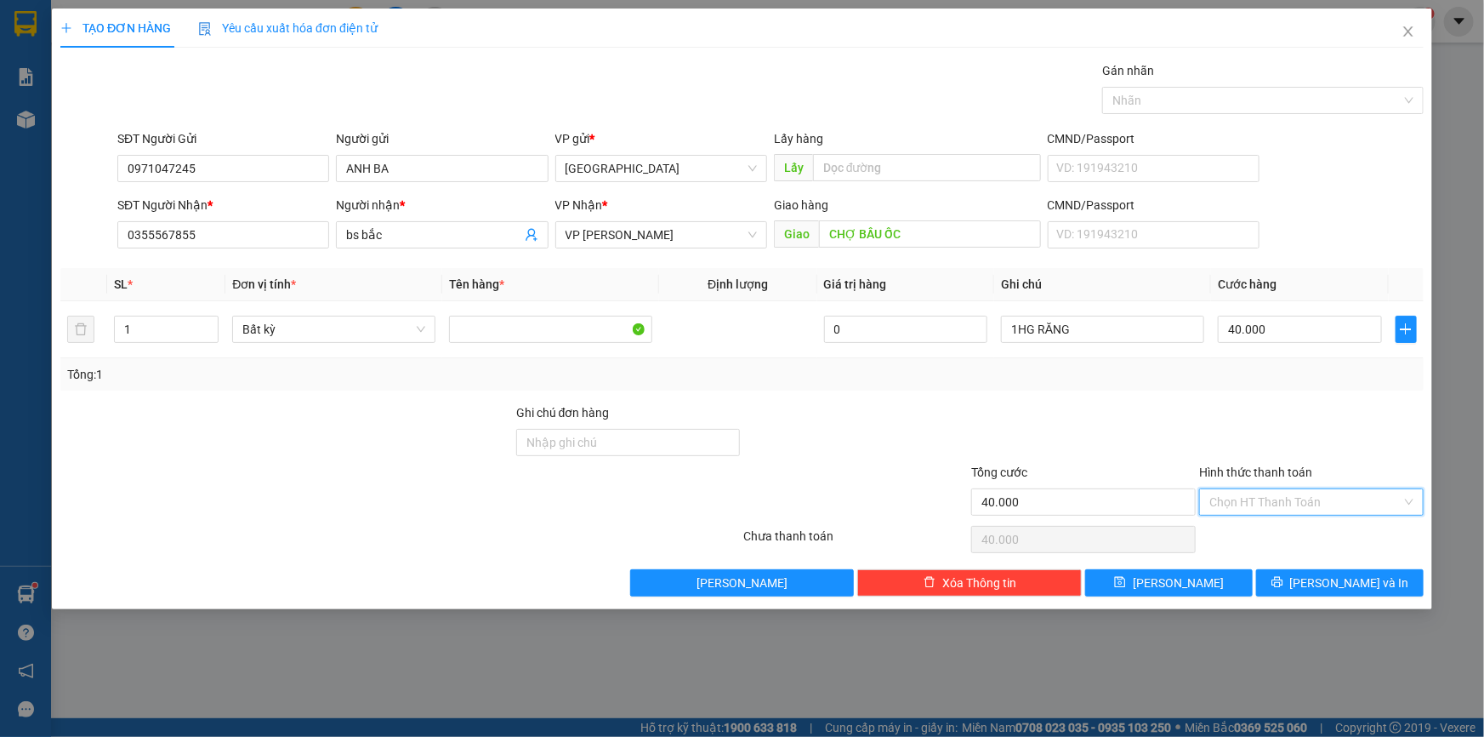
click at [1222, 505] on input "Hình thức thanh toán" at bounding box center [1305, 502] width 192 height 26
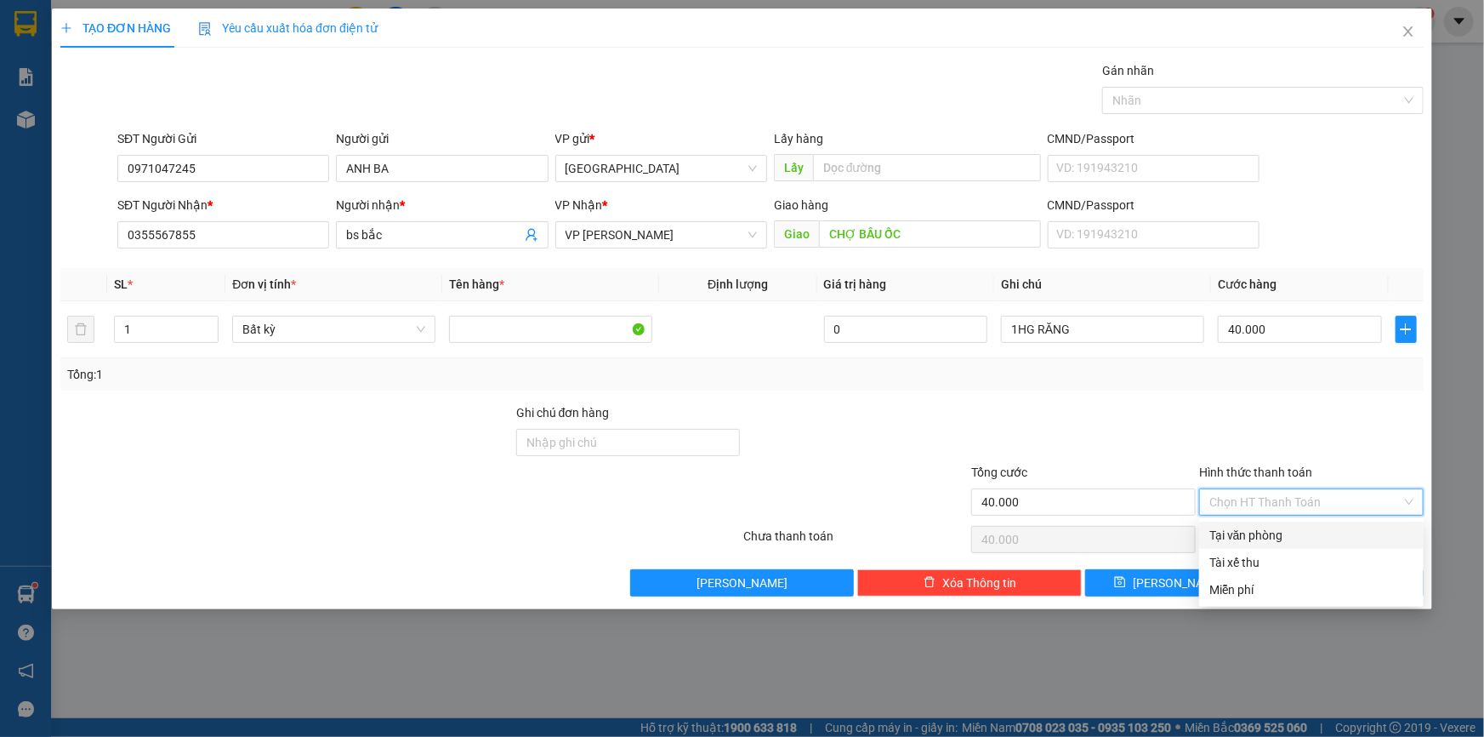
click at [1235, 527] on div "Tại văn phòng" at bounding box center [1311, 535] width 204 height 19
type input "0"
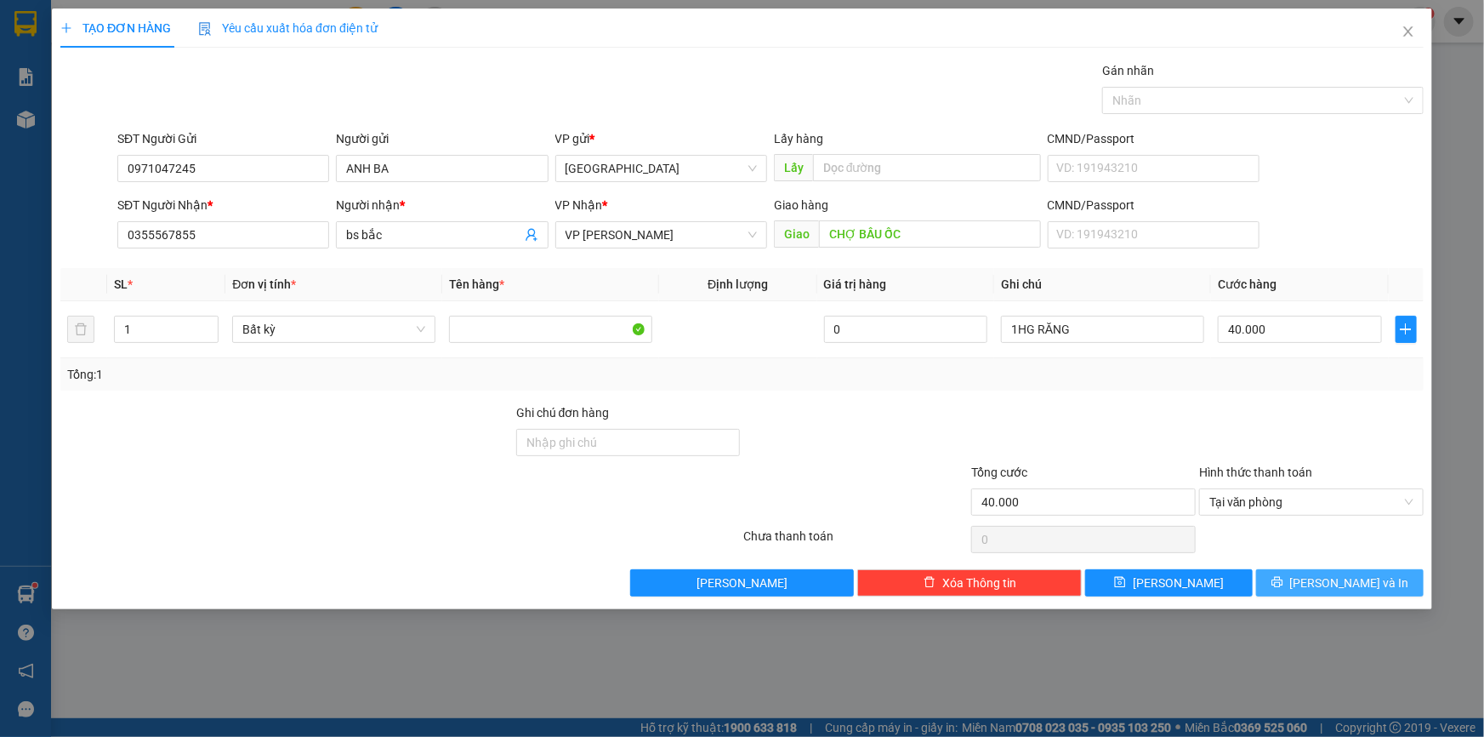
click at [1333, 576] on span "[PERSON_NAME] và In" at bounding box center [1349, 582] width 119 height 19
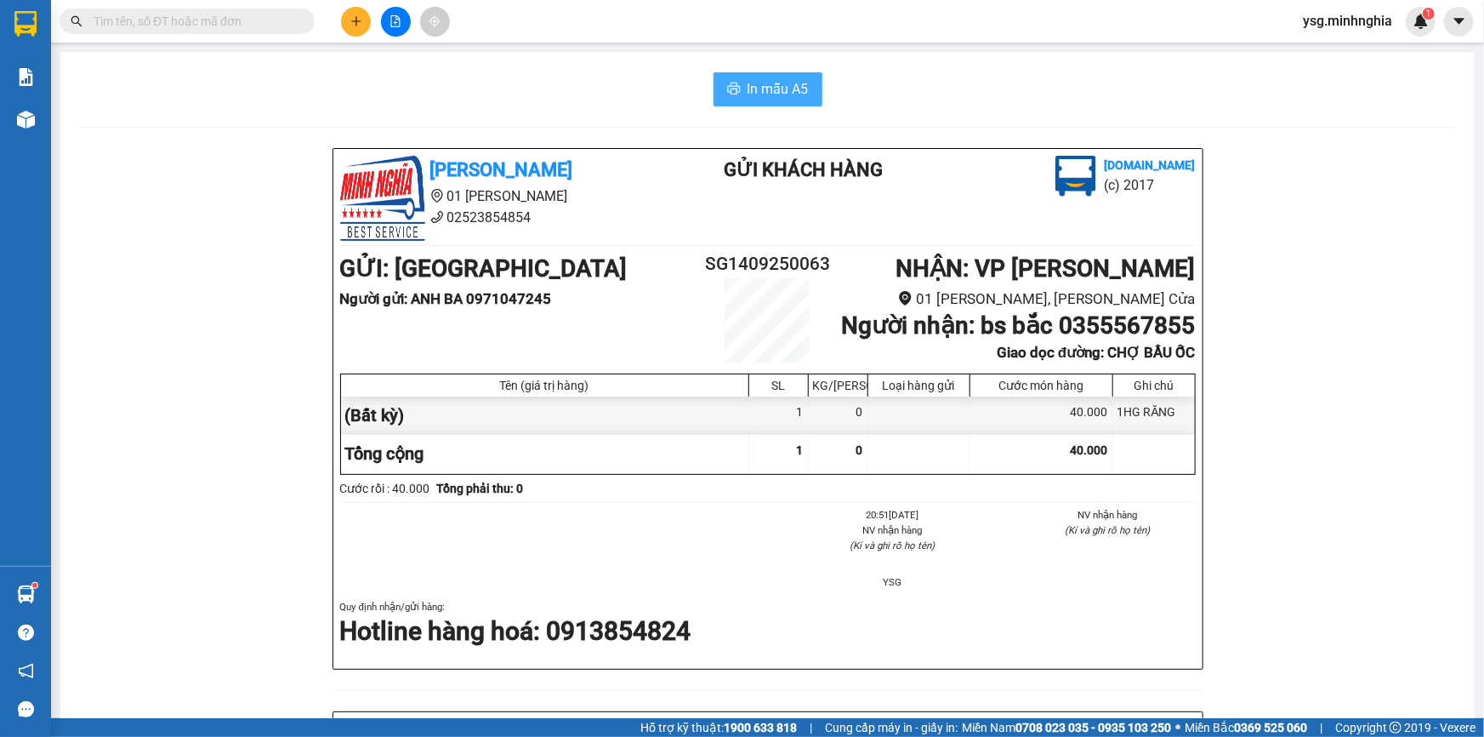
click at [779, 85] on span "In mẫu A5" at bounding box center [778, 88] width 61 height 21
click at [350, 19] on icon "plus" at bounding box center [356, 21] width 12 height 12
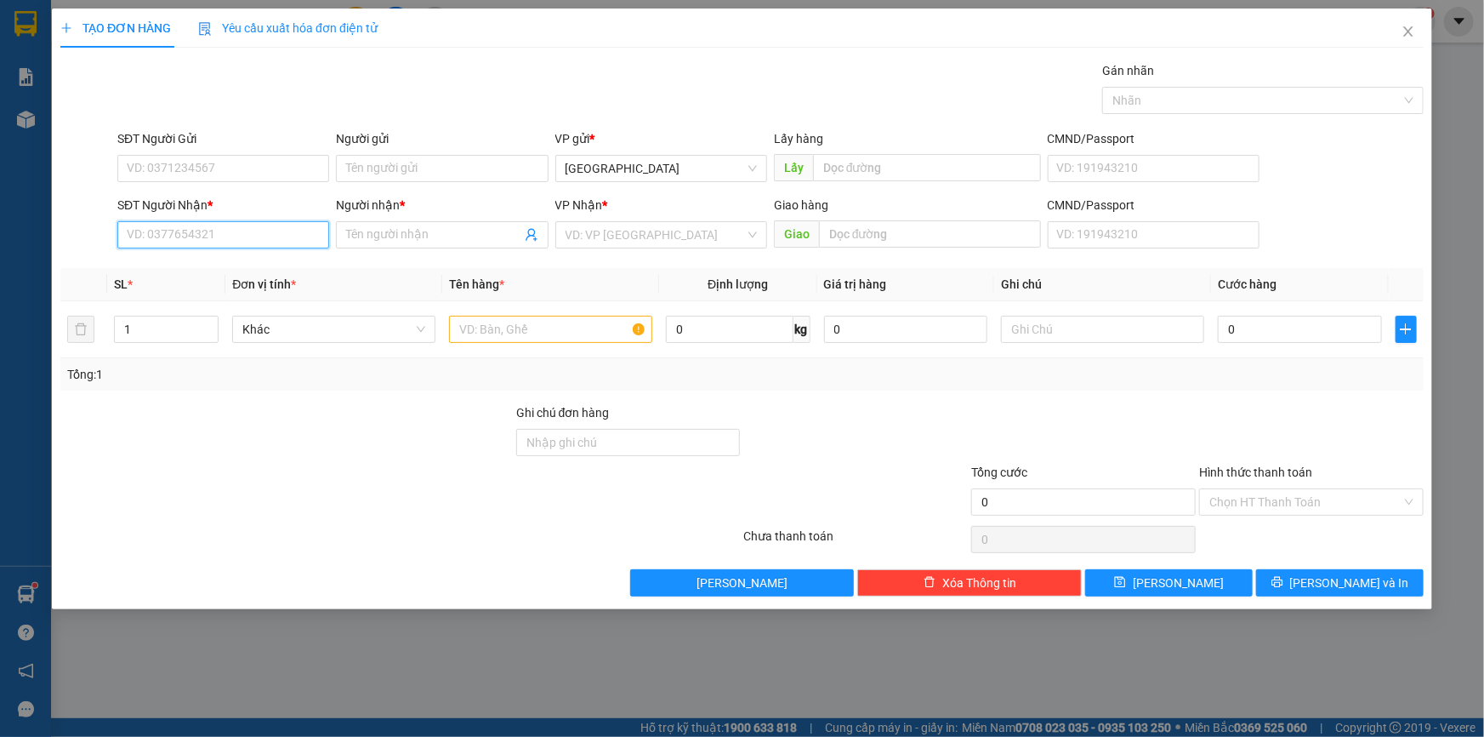
click at [138, 234] on input "SĐT Người Nhận *" at bounding box center [223, 234] width 212 height 27
click at [150, 268] on div "0345600212 - NGHĨA" at bounding box center [223, 268] width 191 height 19
type input "0345600212"
type input "NGHĨA"
type input "[GEOGRAPHIC_DATA] AN"
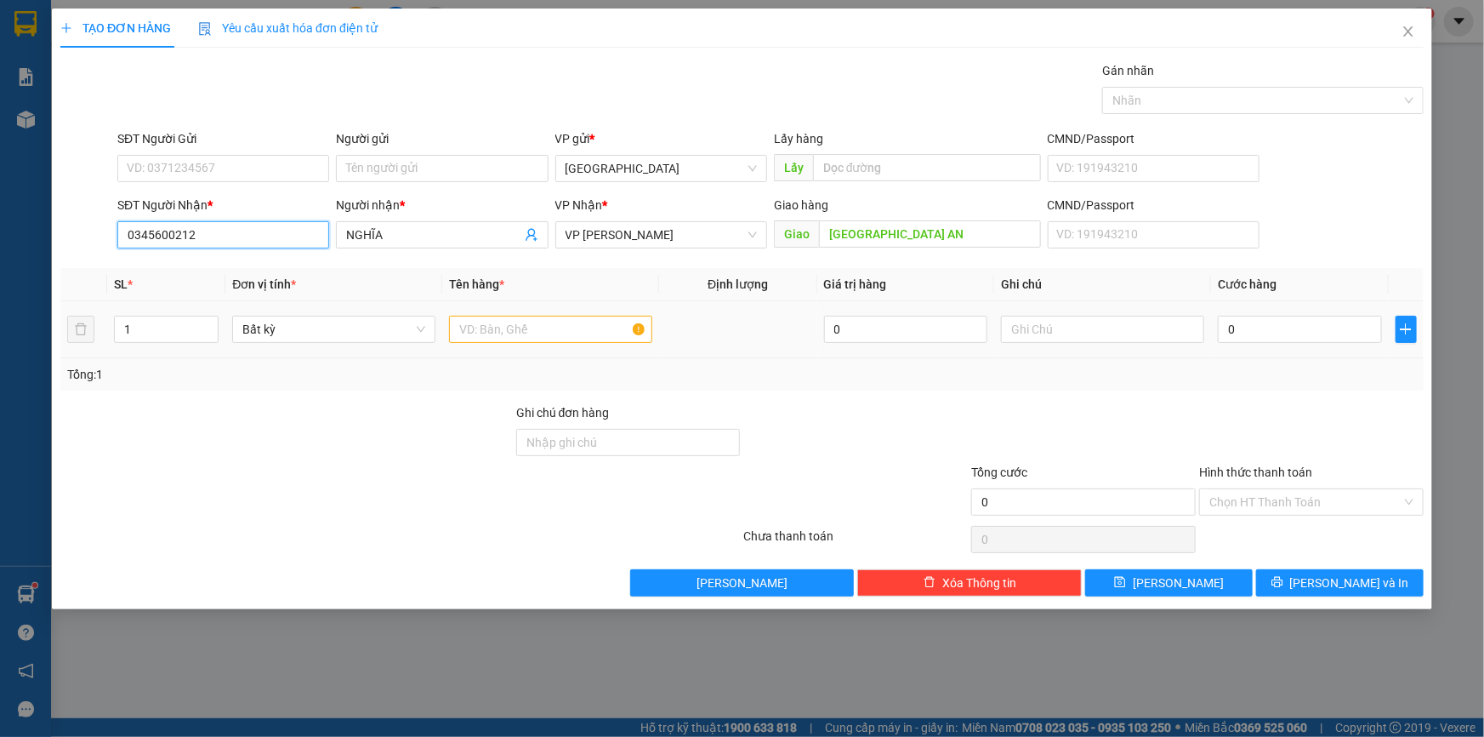
type input "0345600212"
click at [538, 317] on input "text" at bounding box center [550, 329] width 203 height 27
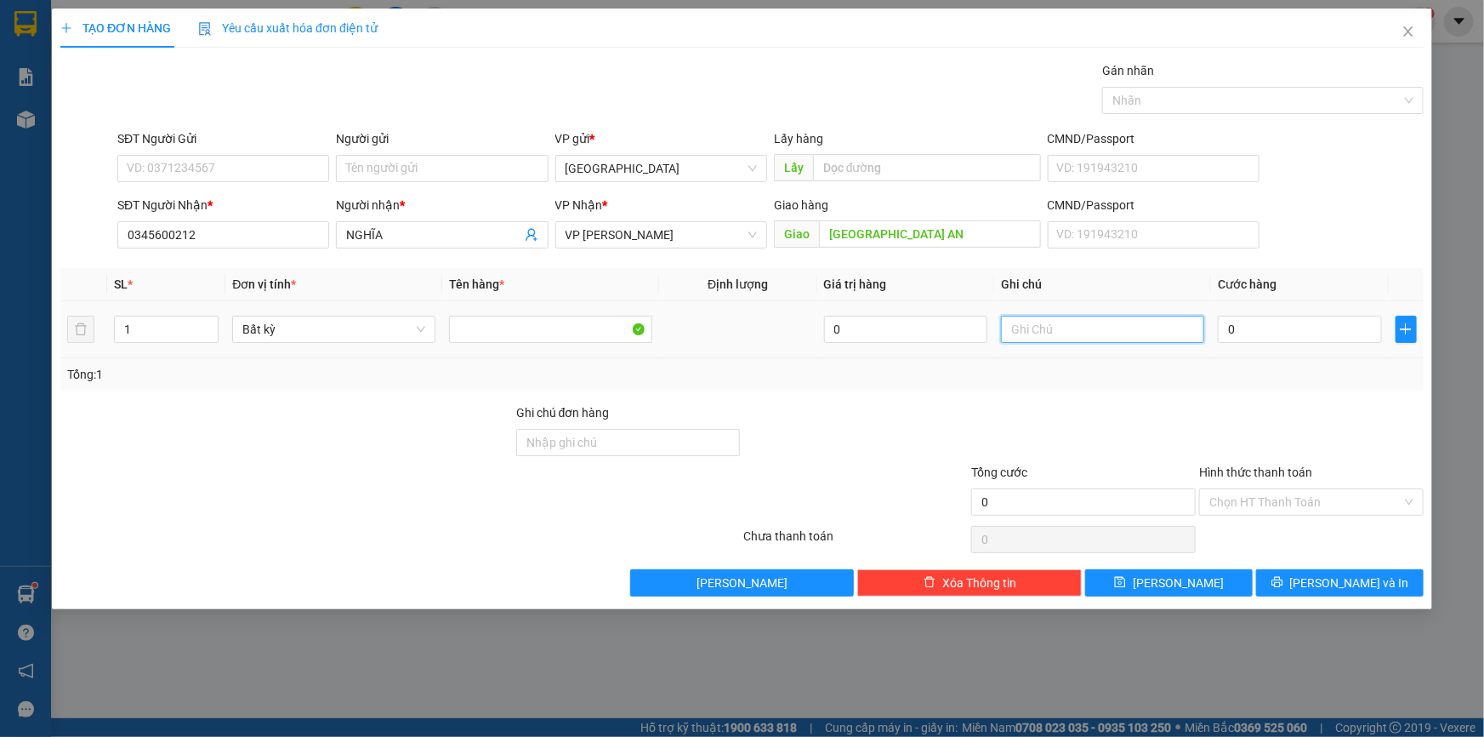
click at [1014, 324] on input "text" at bounding box center [1102, 329] width 203 height 27
paste input "ĂNG"
type input "1HG RĂNG"
click at [1294, 316] on input "0" at bounding box center [1300, 329] width 164 height 27
type input "4"
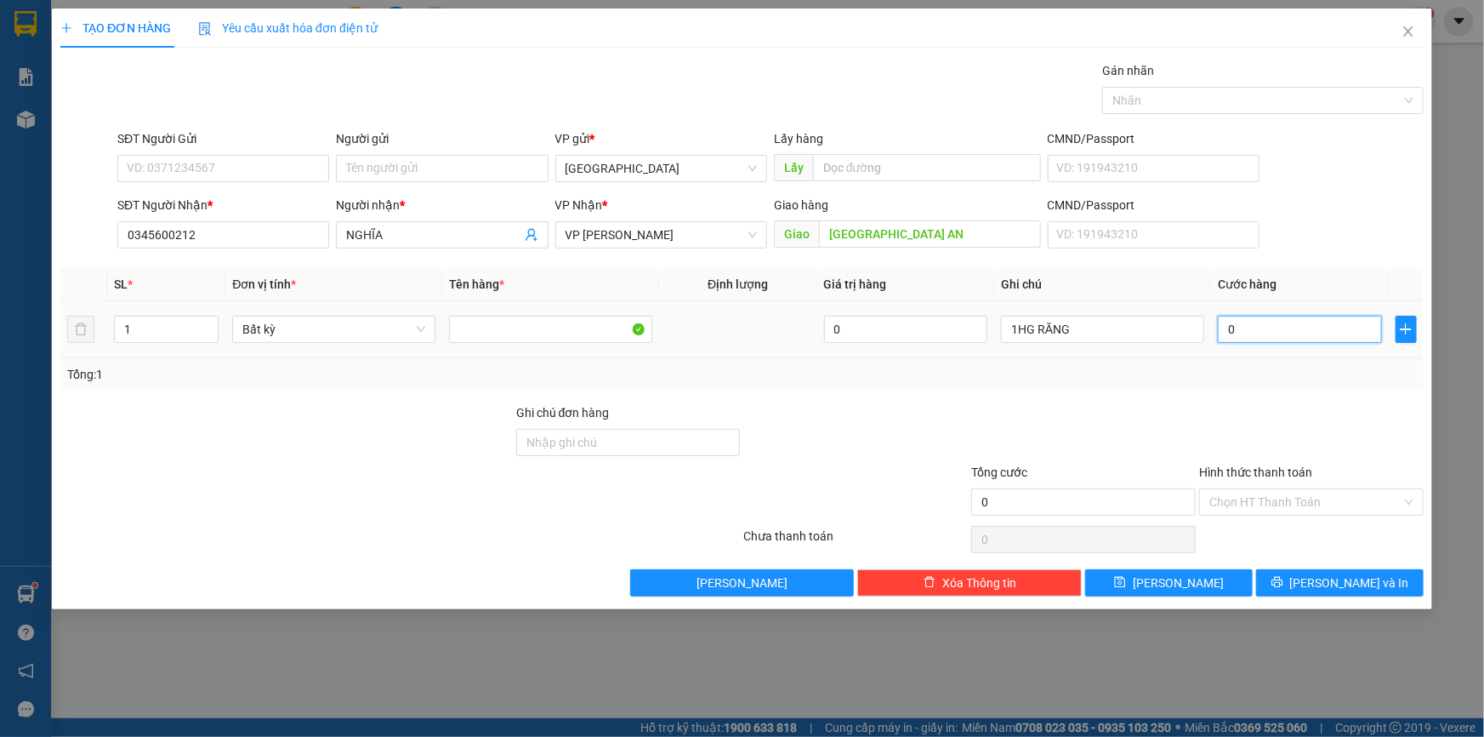
type input "4"
type input "40"
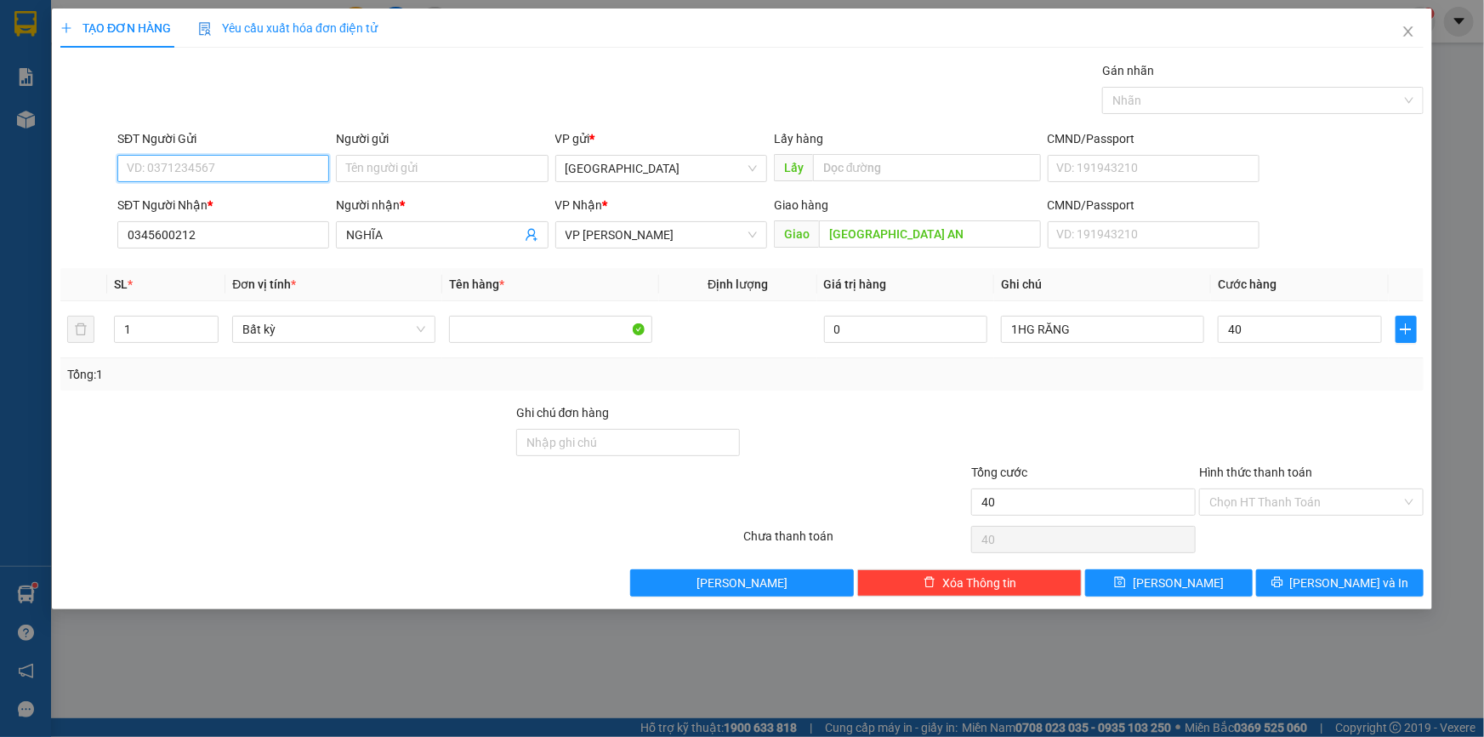
type input "40.000"
click at [304, 173] on input "SĐT Người Gửi" at bounding box center [223, 168] width 212 height 27
click at [248, 203] on div "0971047245 - ANH BA" at bounding box center [223, 202] width 191 height 19
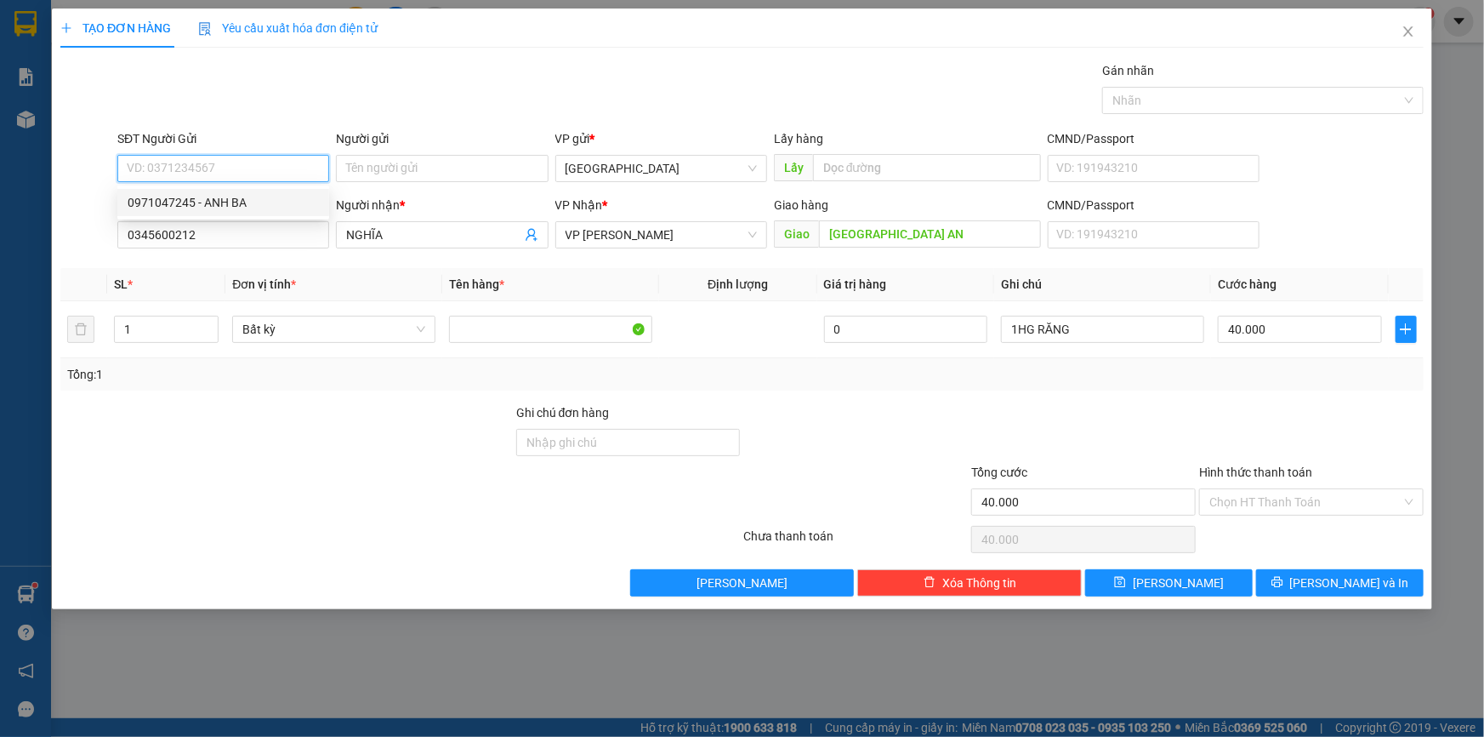
type input "0971047245"
type input "ANH BA"
click at [1327, 511] on input "Hình thức thanh toán" at bounding box center [1305, 502] width 192 height 26
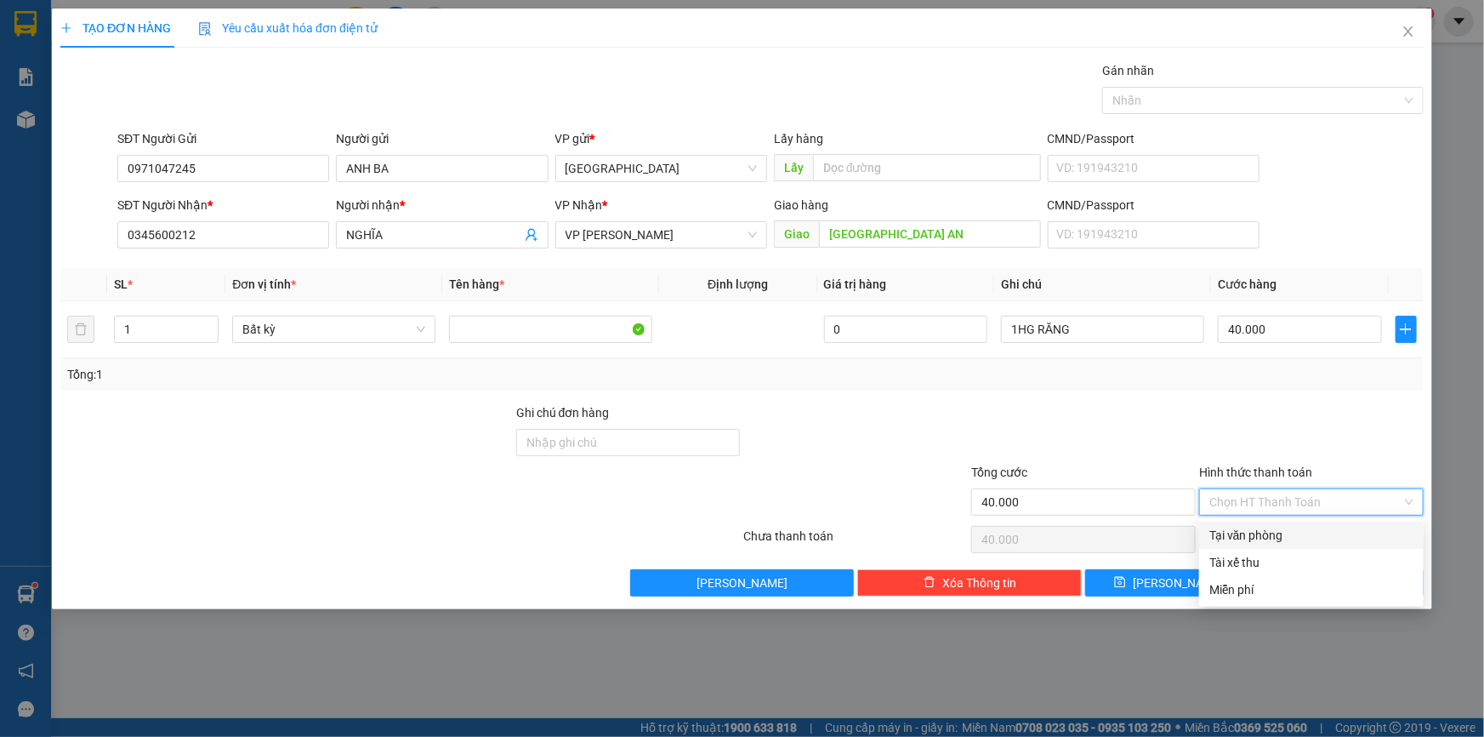
click at [1307, 526] on div "Tại văn phòng" at bounding box center [1311, 535] width 204 height 19
type input "0"
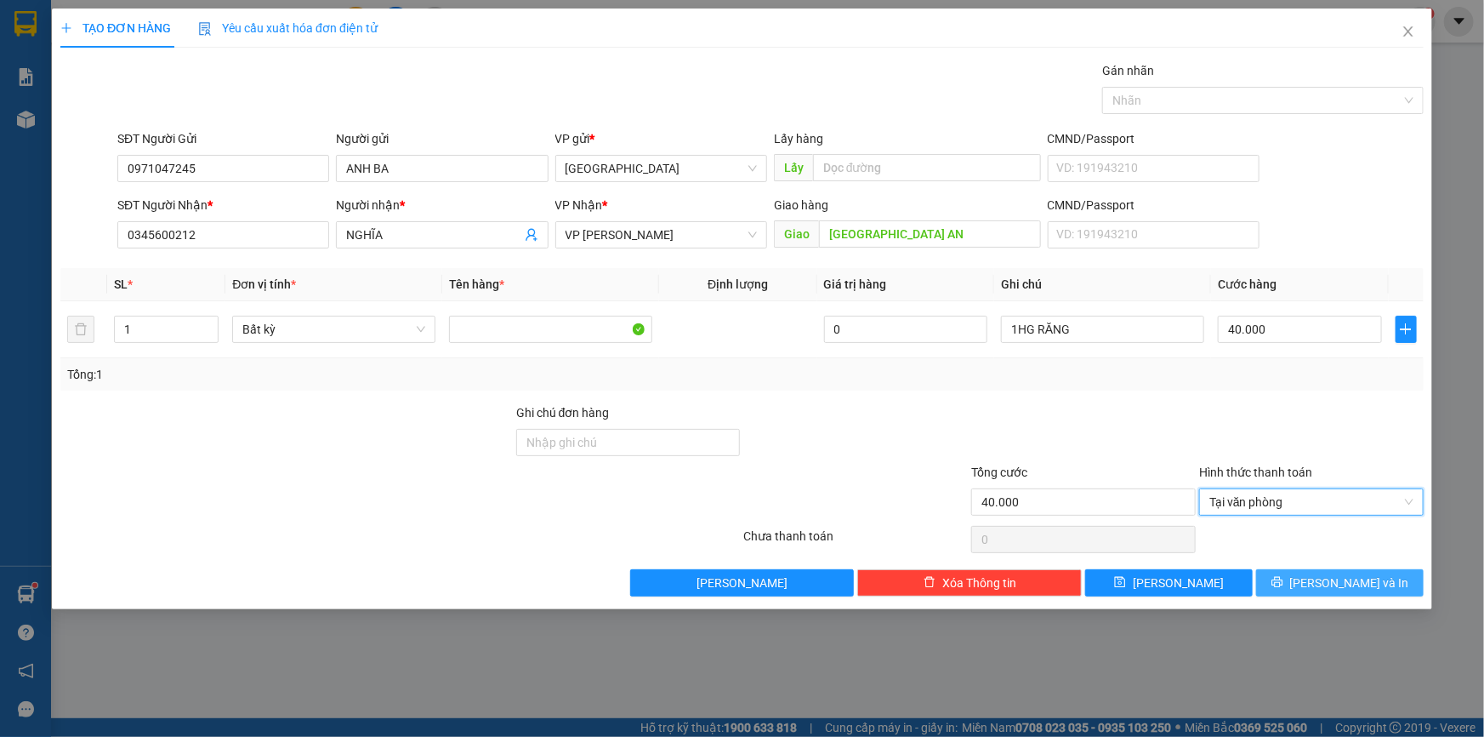
click at [1373, 595] on button "[PERSON_NAME] và In" at bounding box center [1340, 582] width 168 height 27
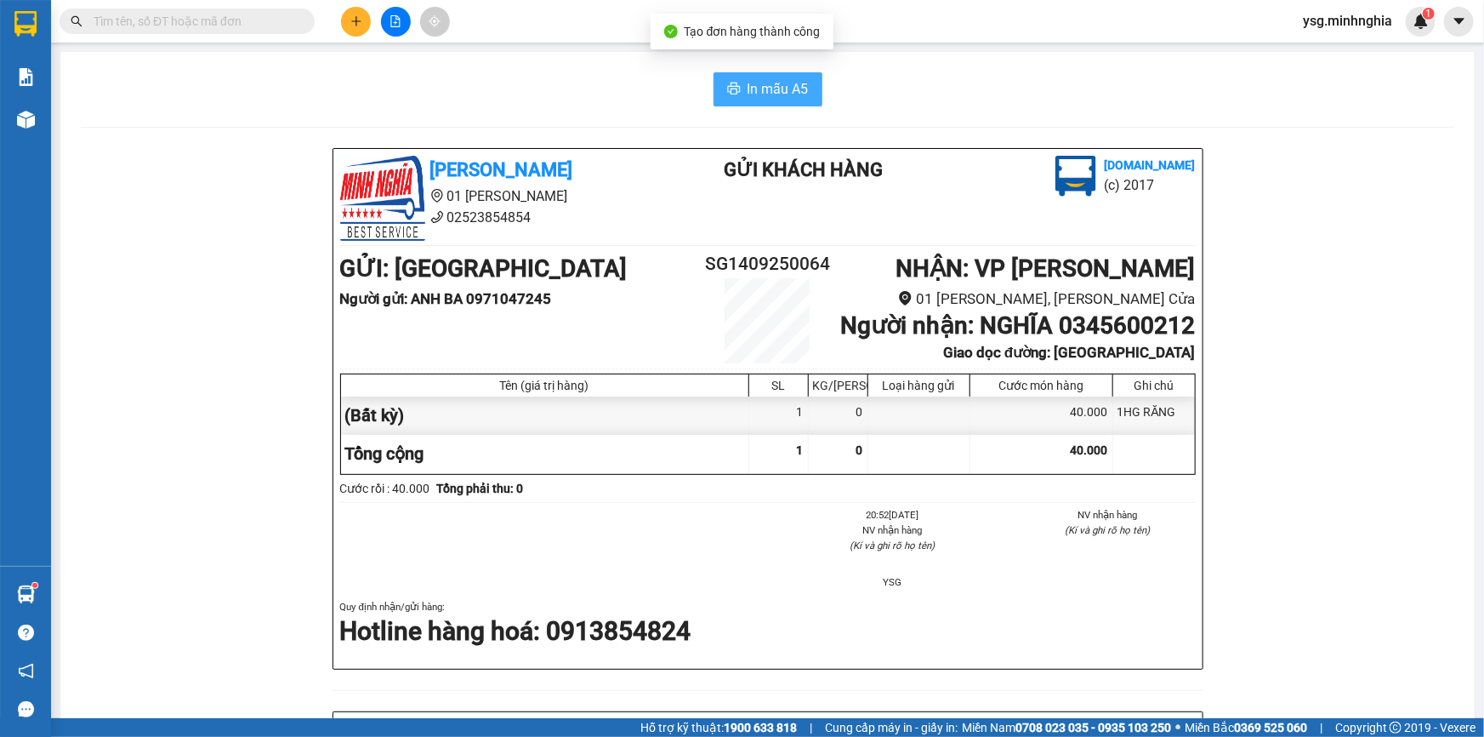
click at [782, 91] on span "In mẫu A5" at bounding box center [778, 88] width 61 height 21
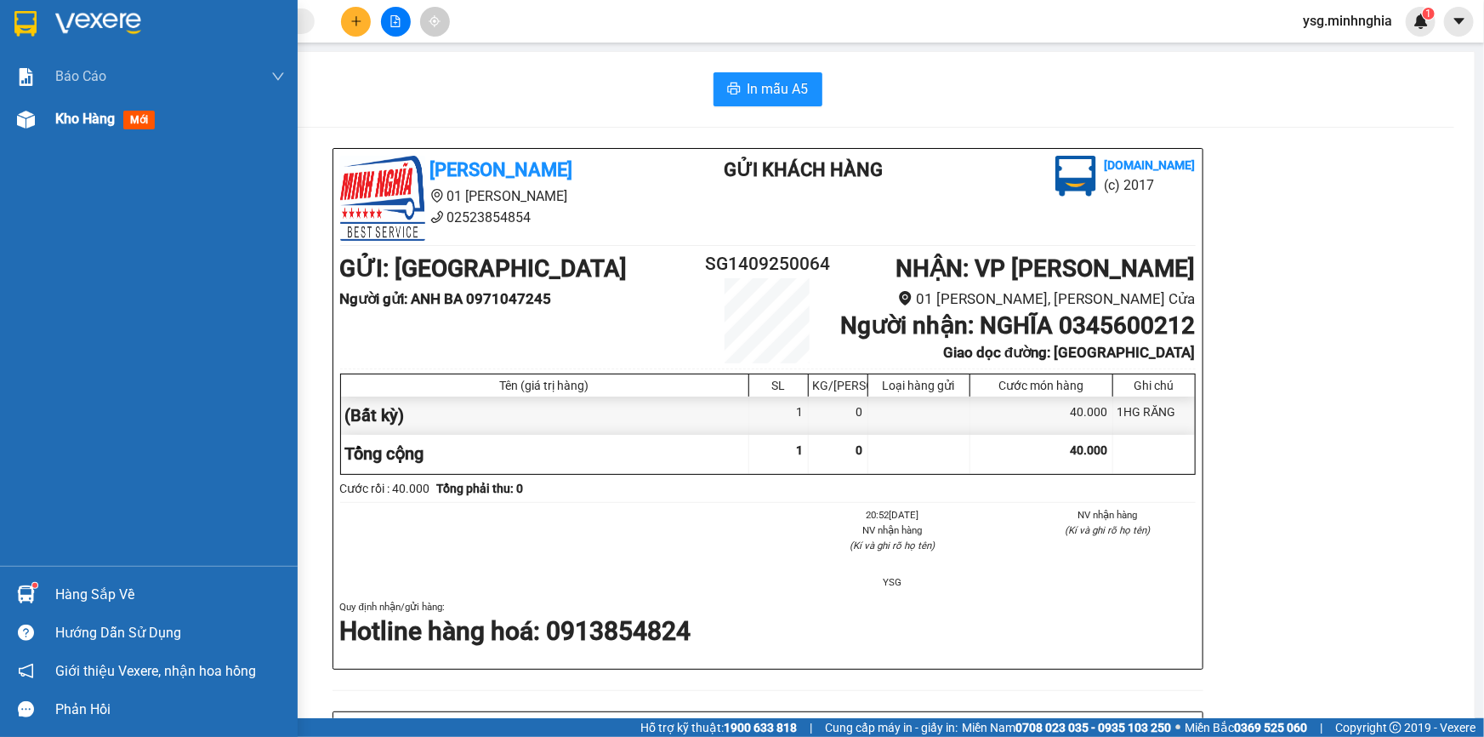
click at [65, 111] on span "Kho hàng" at bounding box center [85, 119] width 60 height 16
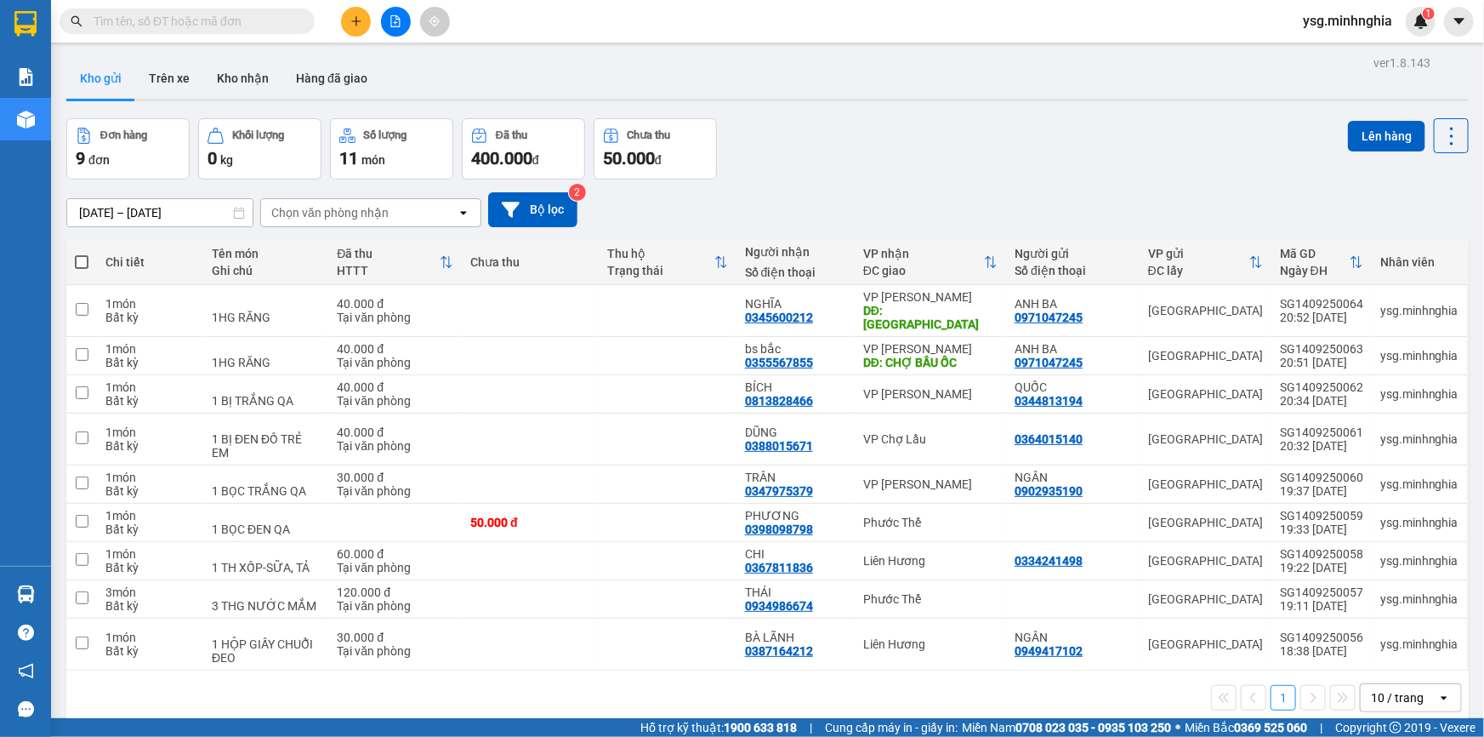
scroll to position [10, 0]
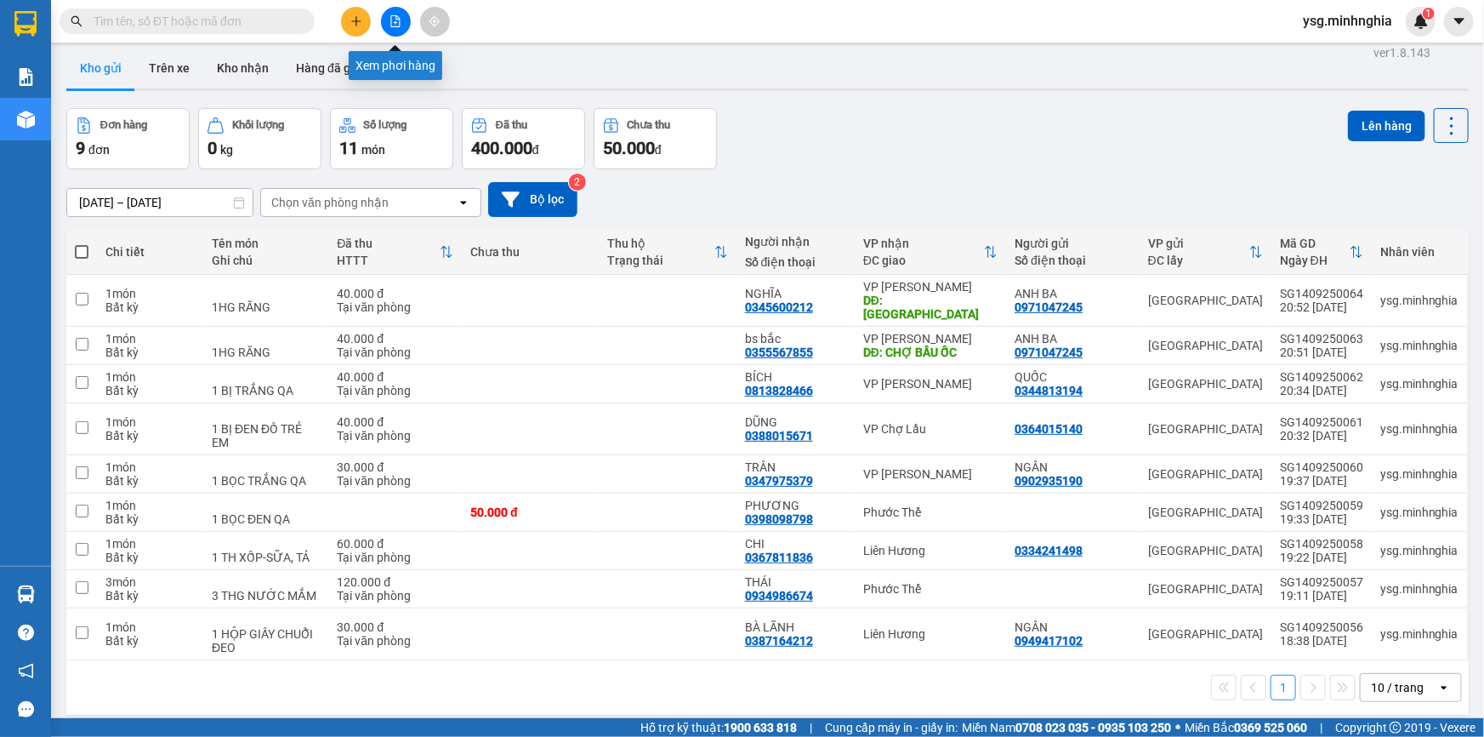
drag, startPoint x: 393, startPoint y: 23, endPoint x: 372, endPoint y: 31, distance: 22.9
click at [395, 24] on icon "file-add" at bounding box center [396, 21] width 12 height 12
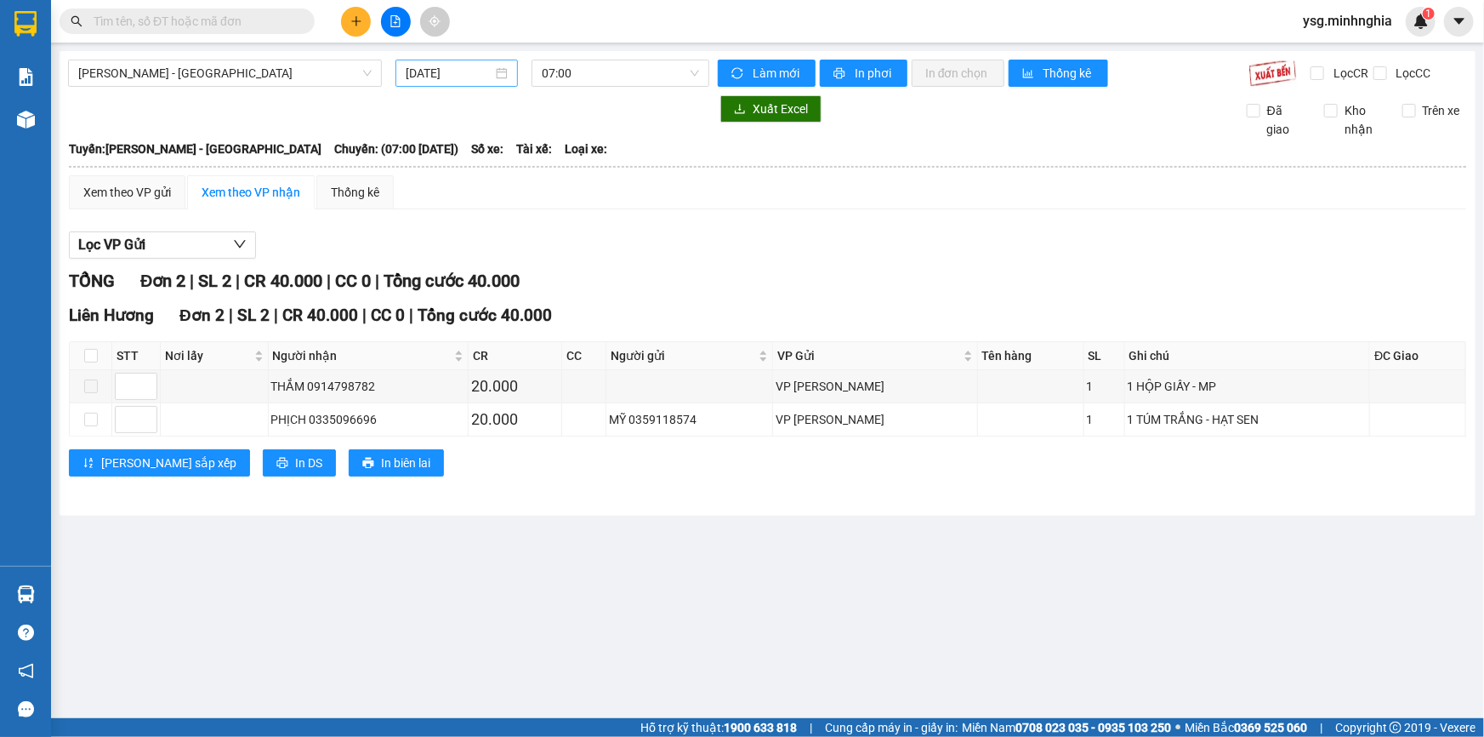
click at [456, 71] on input "[DATE]" at bounding box center [449, 73] width 87 height 19
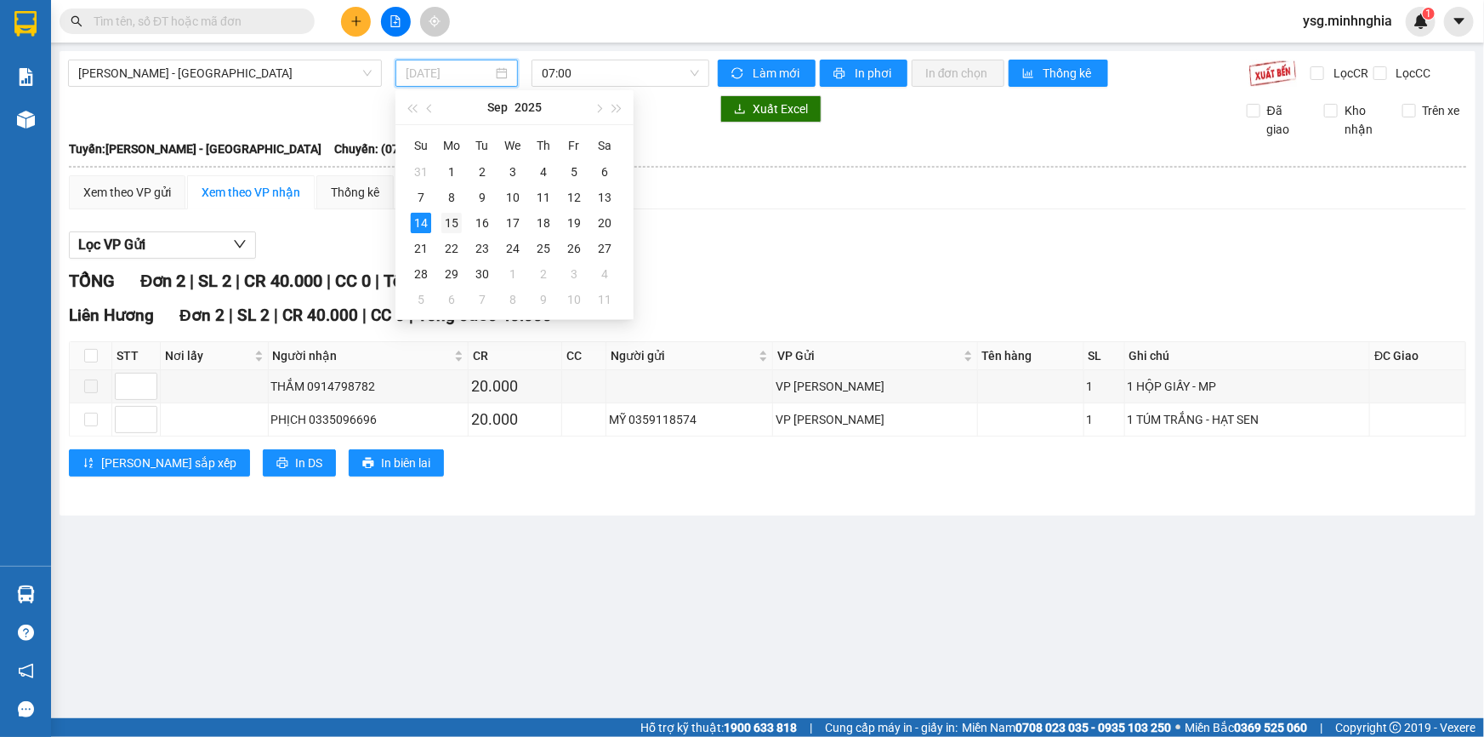
click at [460, 223] on div "15" at bounding box center [451, 223] width 20 height 20
type input "[DATE]"
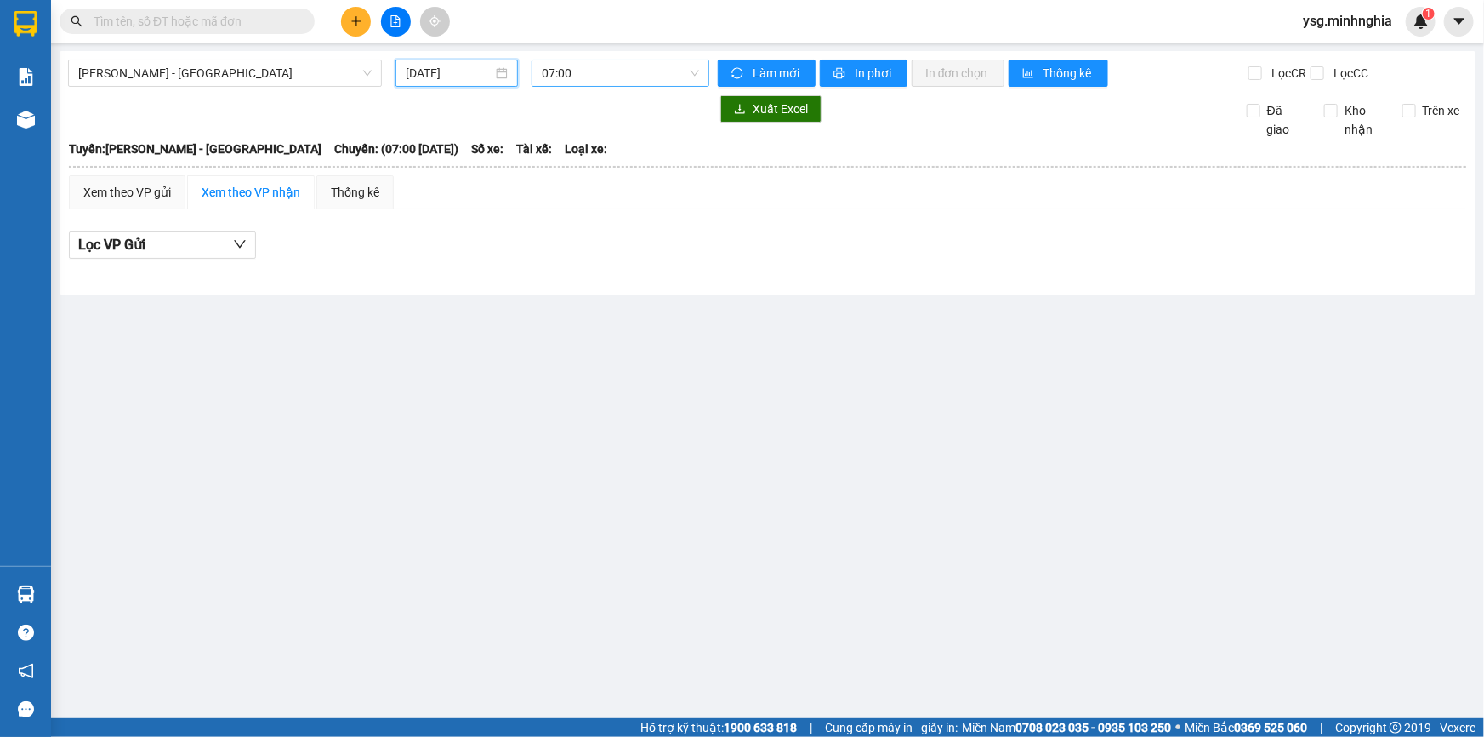
click at [615, 76] on span "07:00" at bounding box center [620, 73] width 157 height 26
click at [670, 66] on span "07:00" at bounding box center [620, 73] width 157 height 26
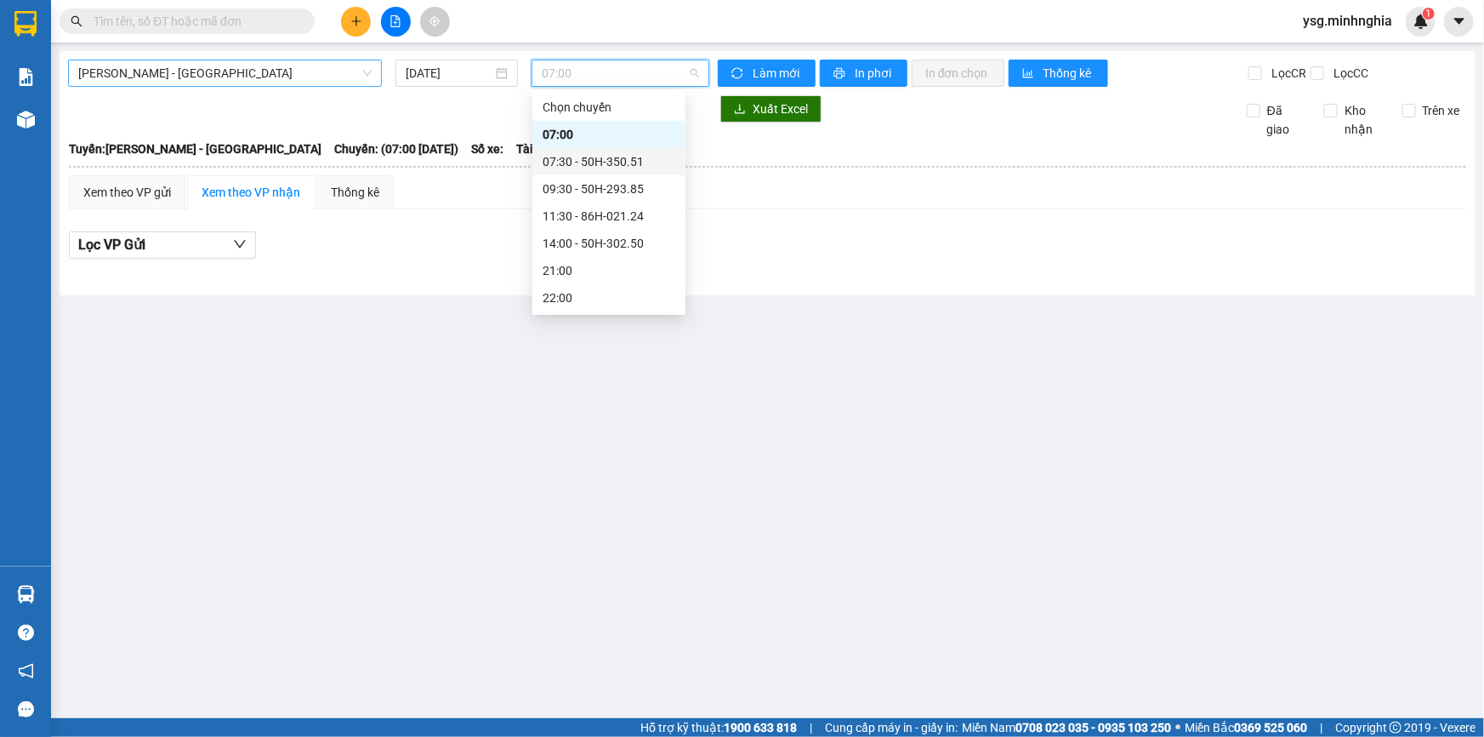
click at [237, 71] on span "[PERSON_NAME] - [GEOGRAPHIC_DATA]" at bounding box center [224, 73] width 293 height 26
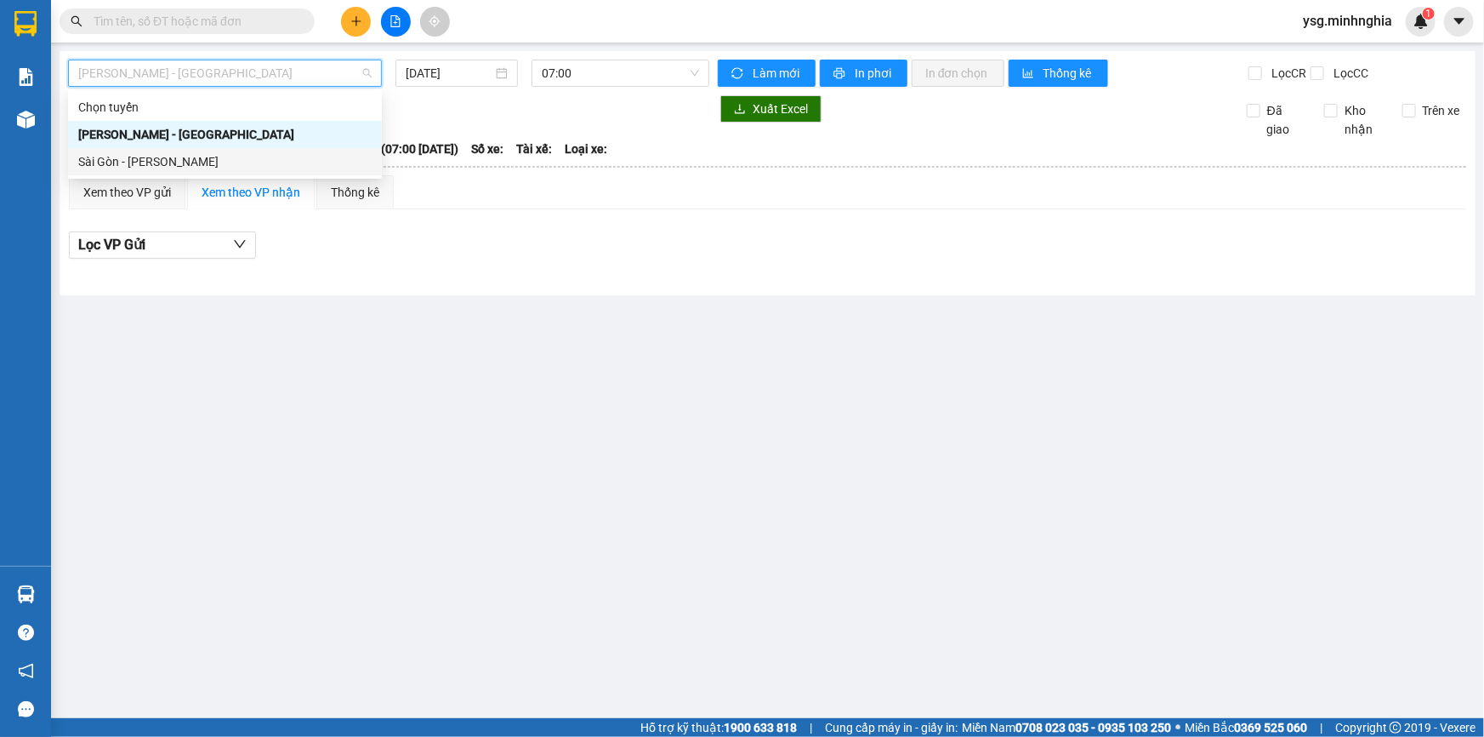
click at [179, 171] on div "Sài Gòn - [PERSON_NAME]" at bounding box center [225, 161] width 314 height 27
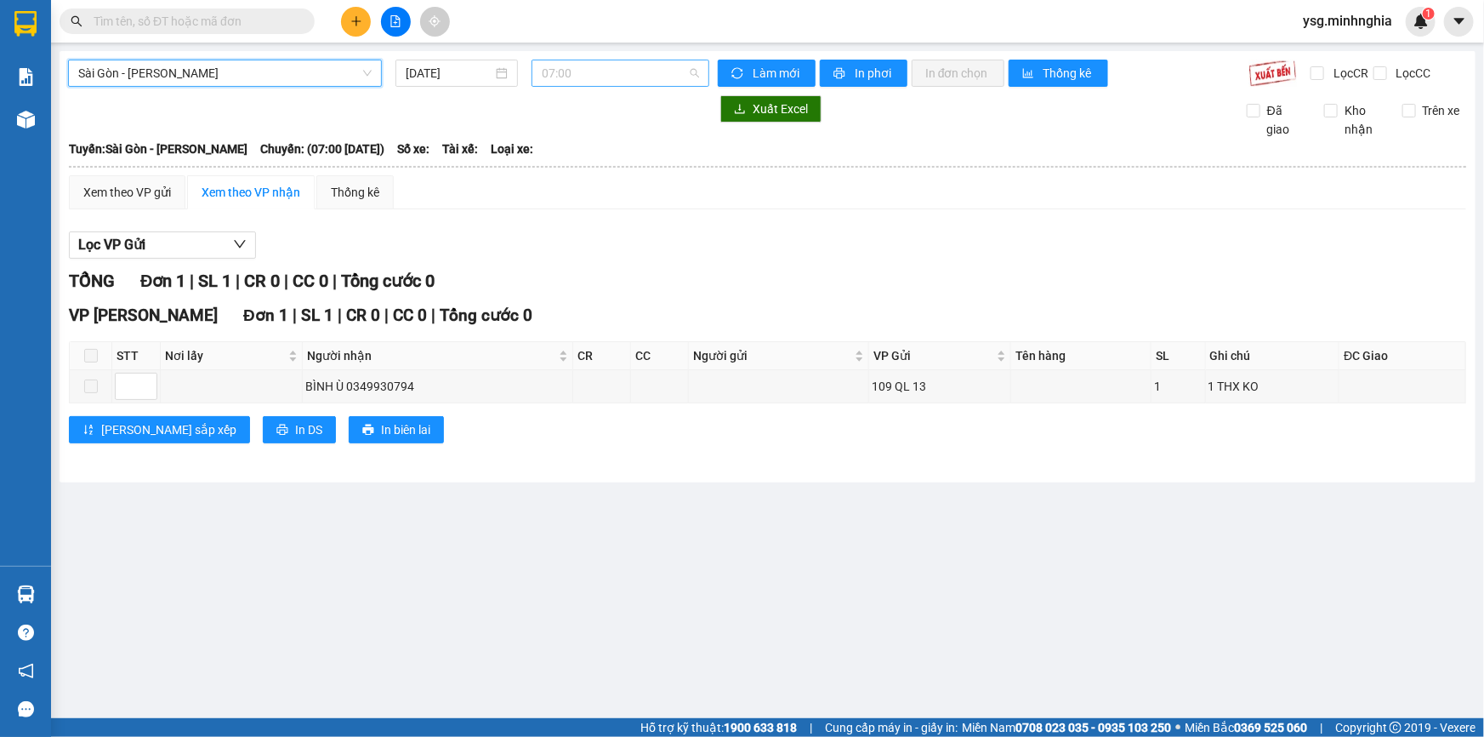
click at [614, 72] on span "07:00" at bounding box center [620, 73] width 157 height 26
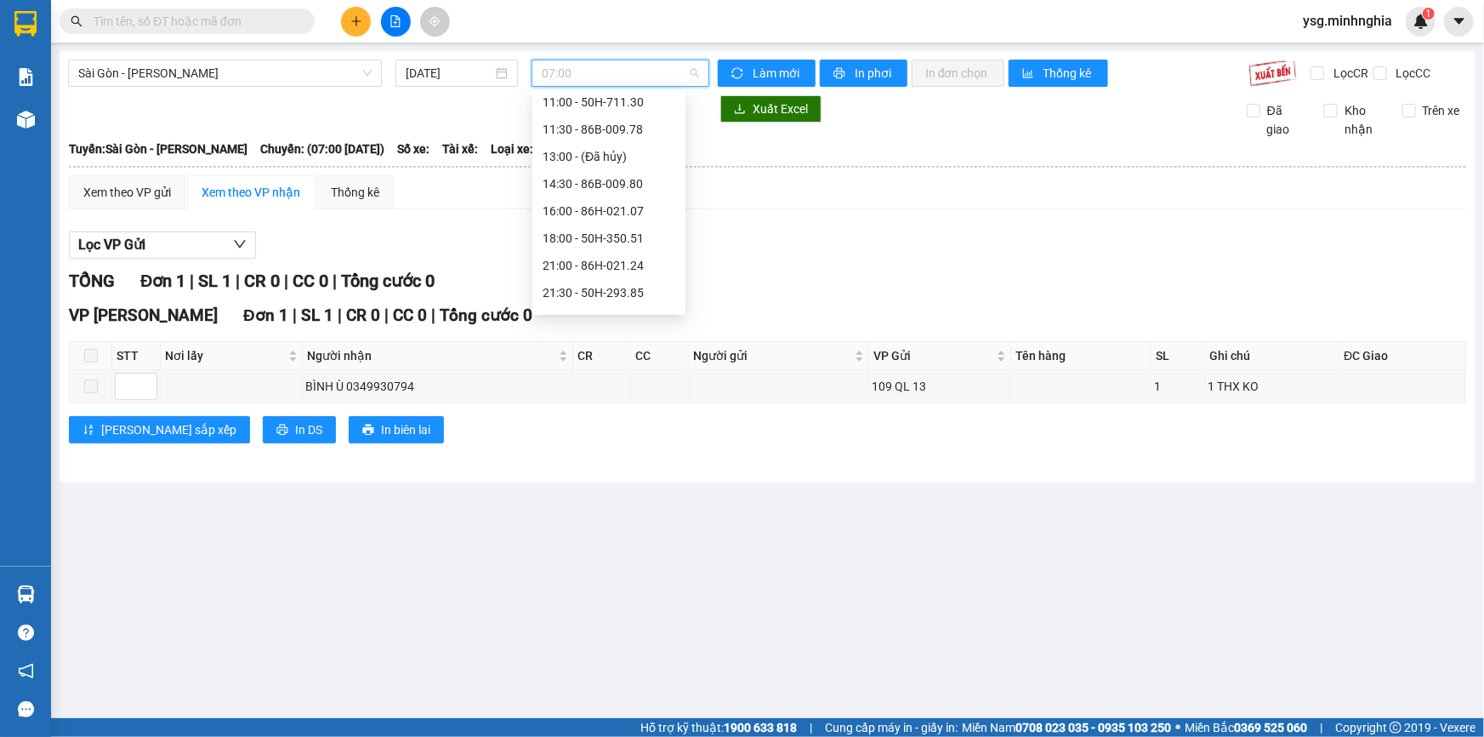
scroll to position [162, 0]
click at [433, 80] on input "[DATE]" at bounding box center [449, 73] width 87 height 19
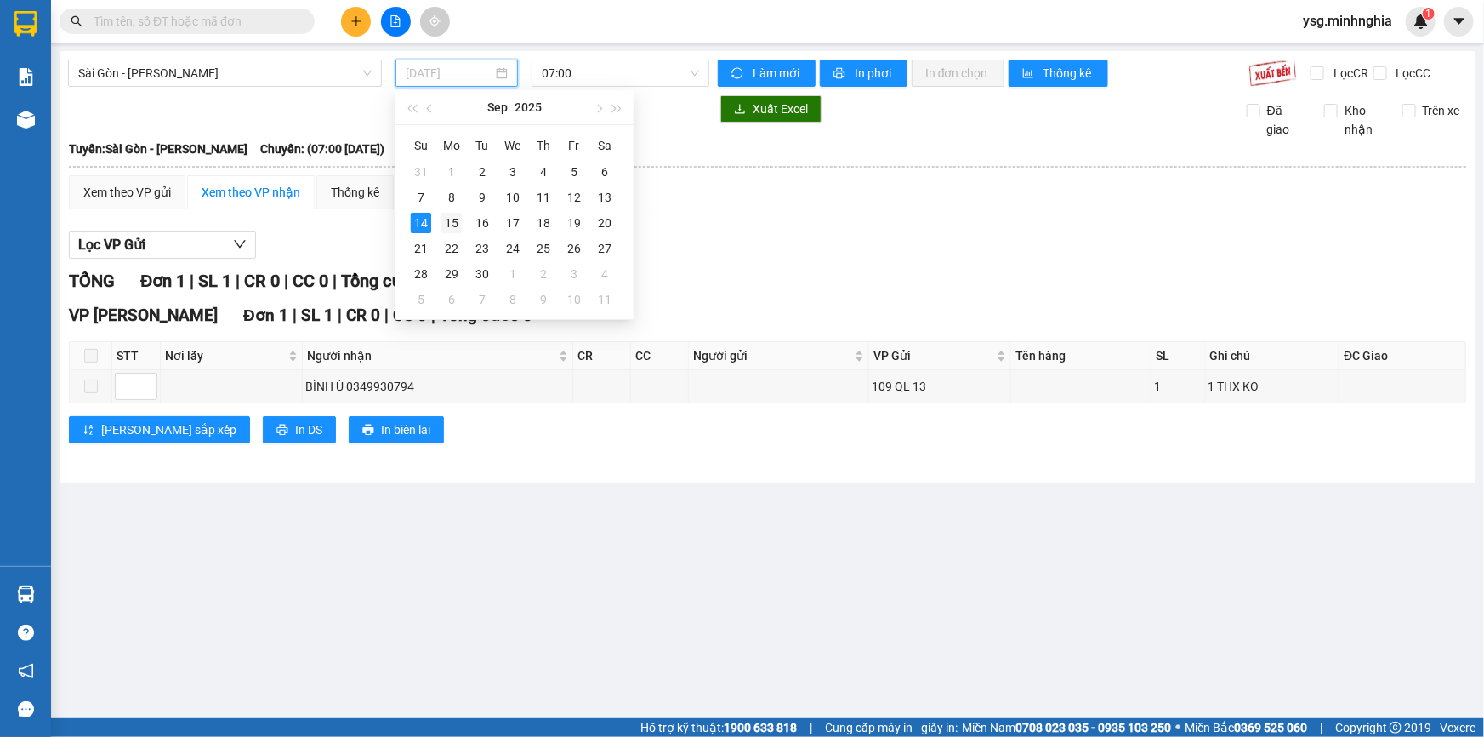
click at [454, 230] on div "15" at bounding box center [451, 223] width 20 height 20
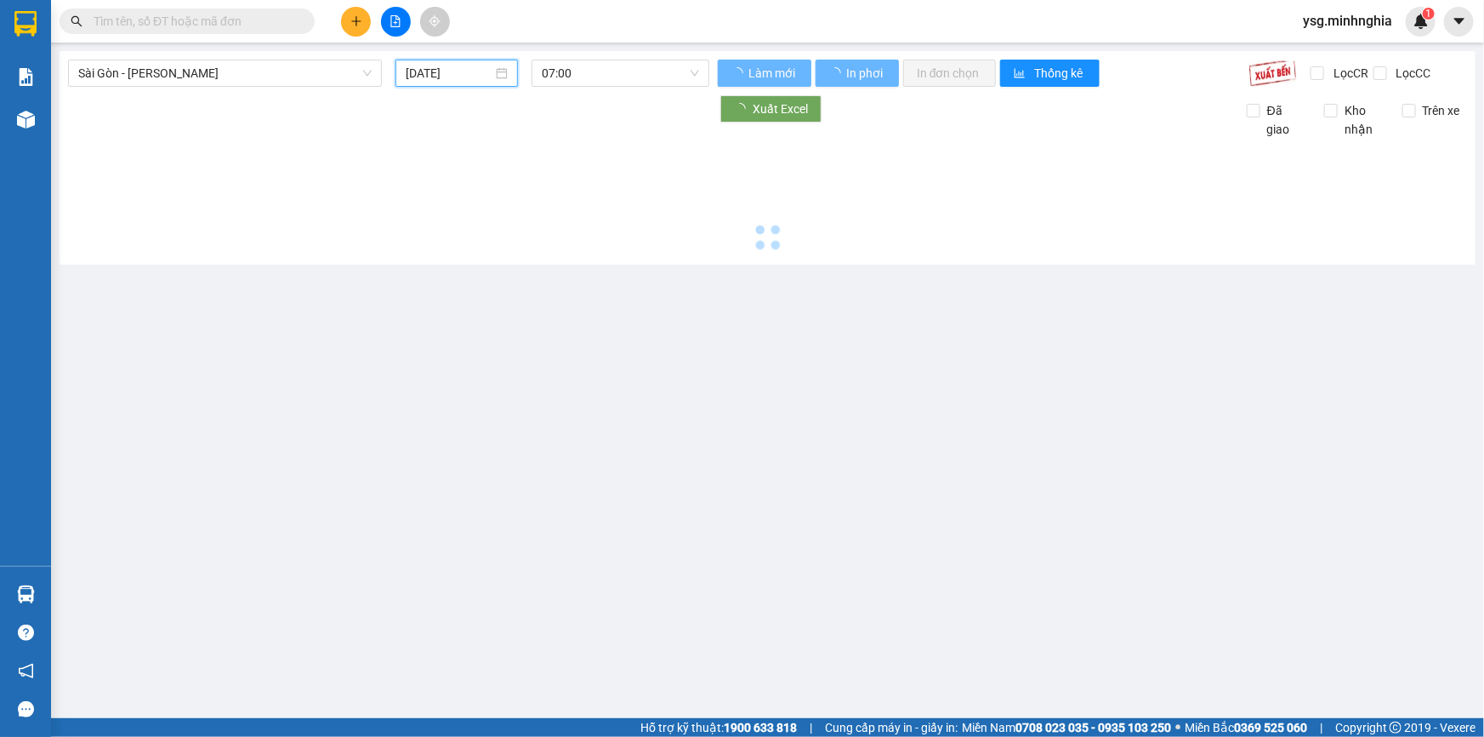
type input "[DATE]"
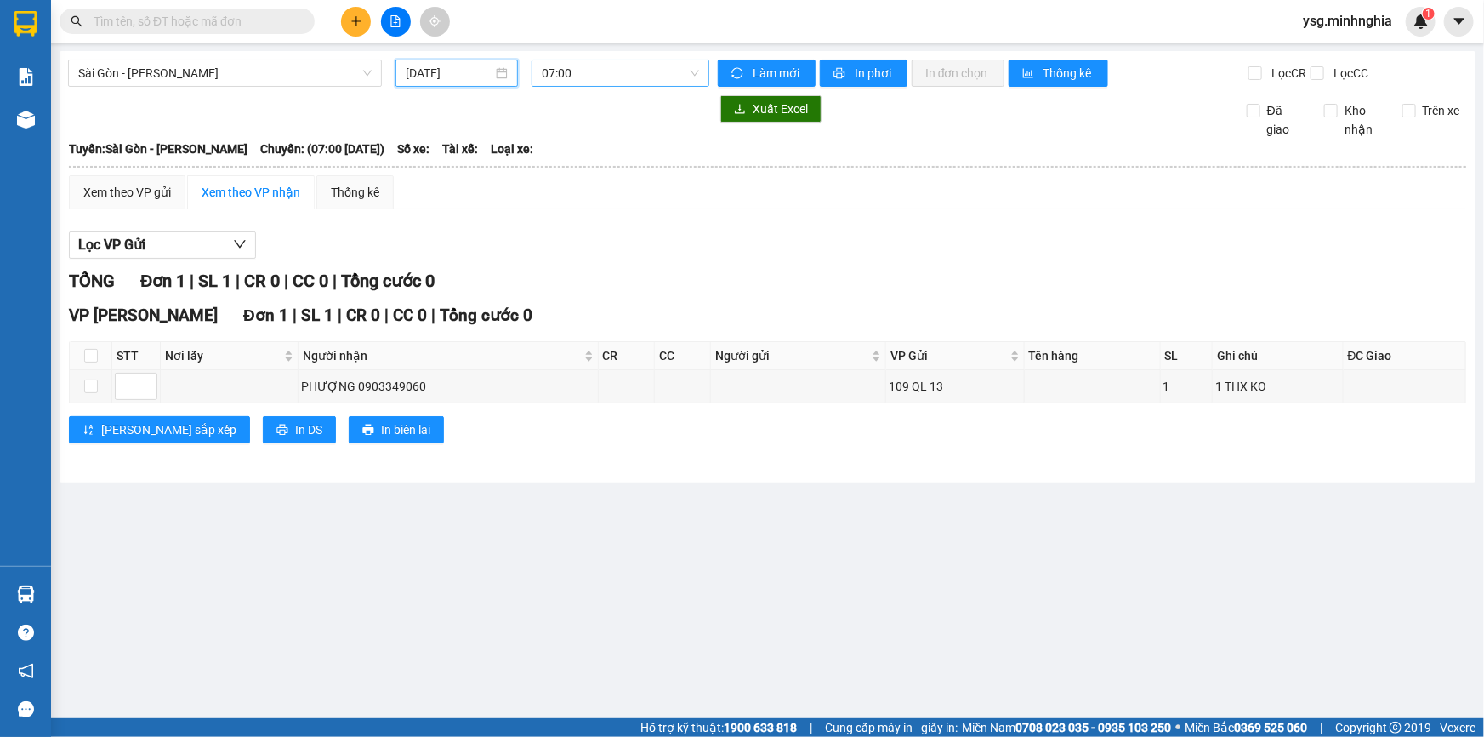
click at [635, 74] on span "07:00" at bounding box center [620, 73] width 157 height 26
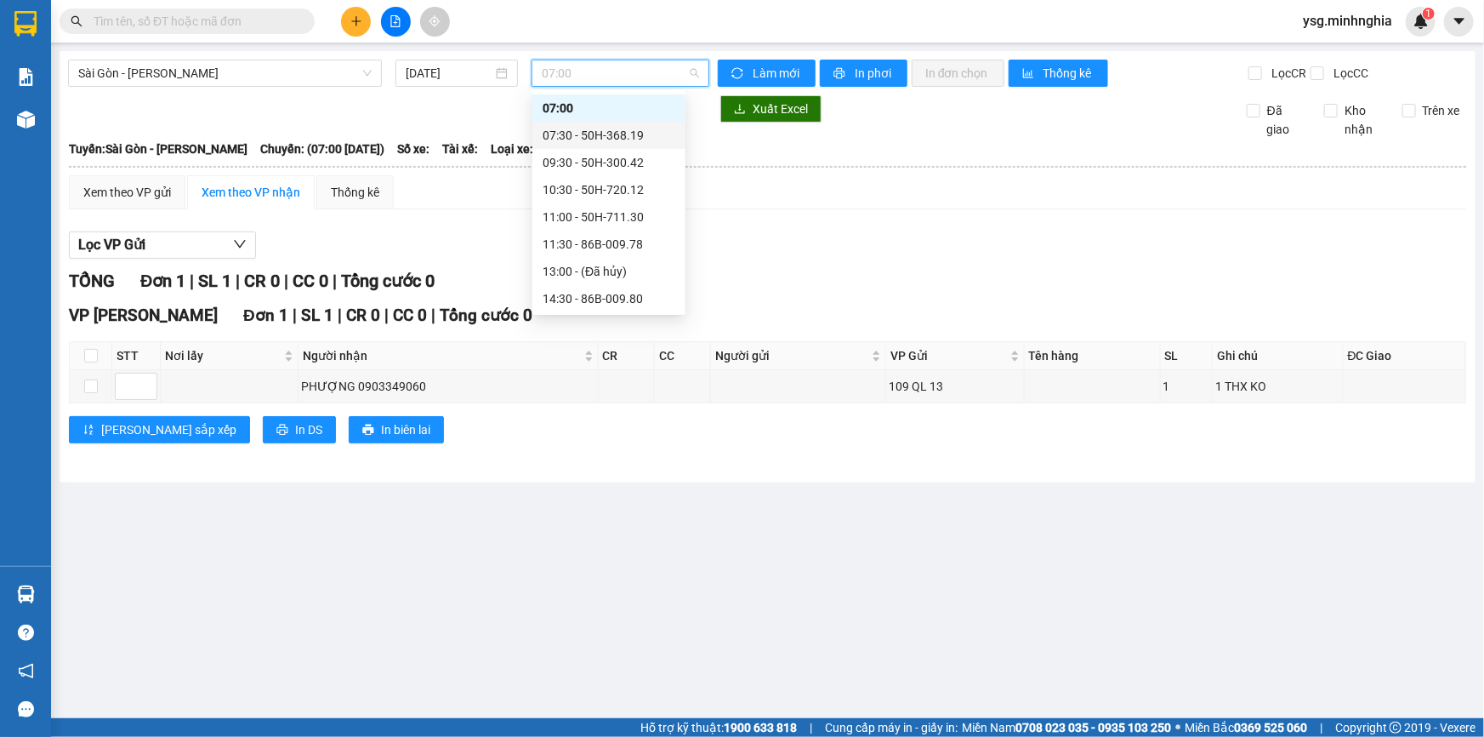
scroll to position [190, 0]
